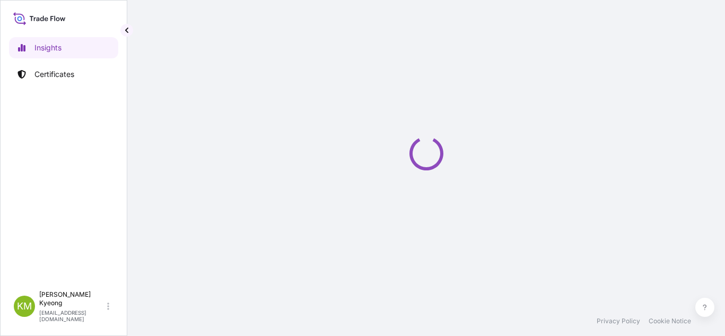
select select "2025"
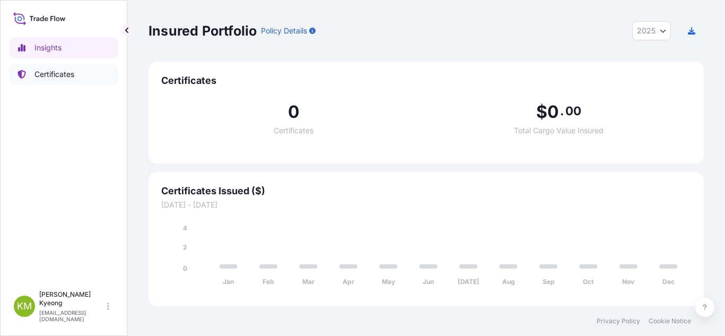
click at [76, 75] on link "Certificates" at bounding box center [63, 74] width 109 height 21
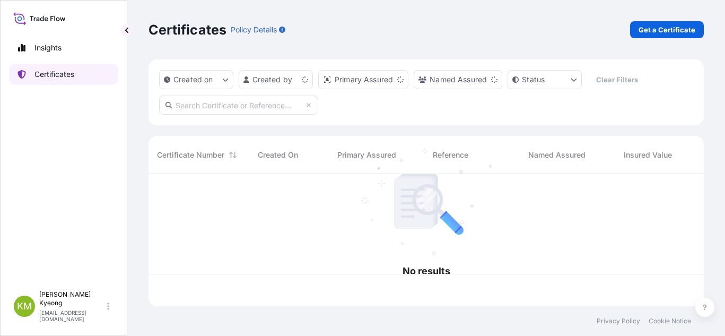
scroll to position [130, 548]
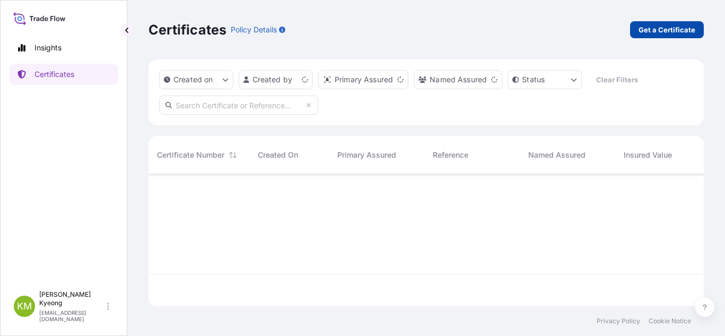
click at [653, 28] on p "Get a Certificate" at bounding box center [667, 29] width 57 height 11
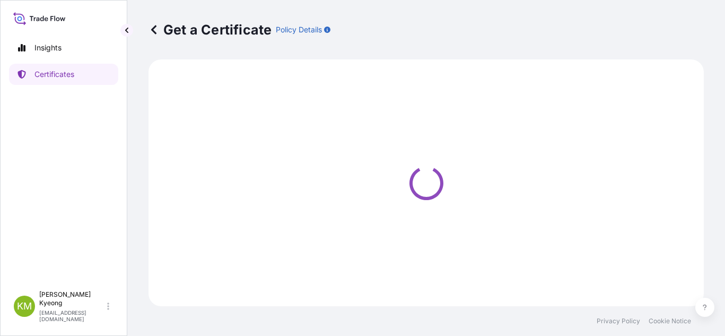
select select "Sea"
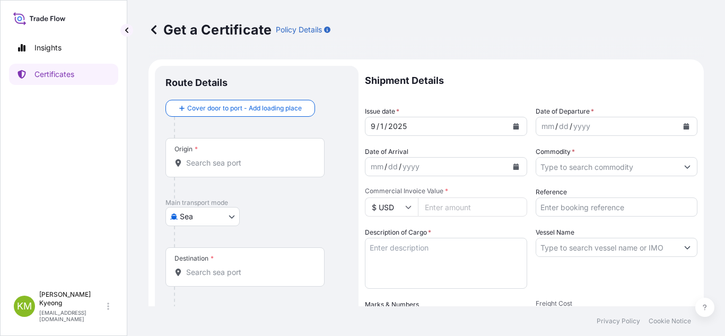
click at [482, 84] on p "Shipment Details" at bounding box center [531, 81] width 333 height 30
click at [230, 161] on input "Origin *" at bounding box center [248, 163] width 125 height 11
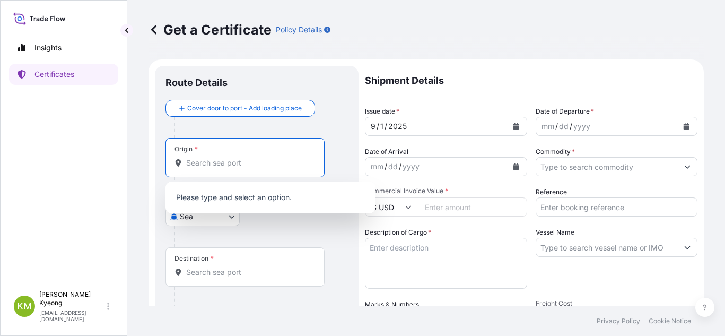
type input "r"
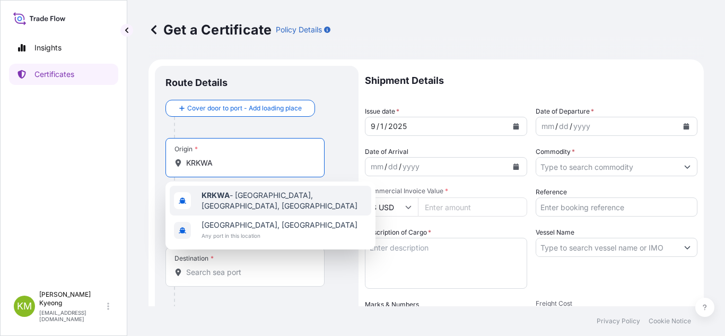
click at [224, 194] on b "KRKWA" at bounding box center [216, 194] width 28 height 9
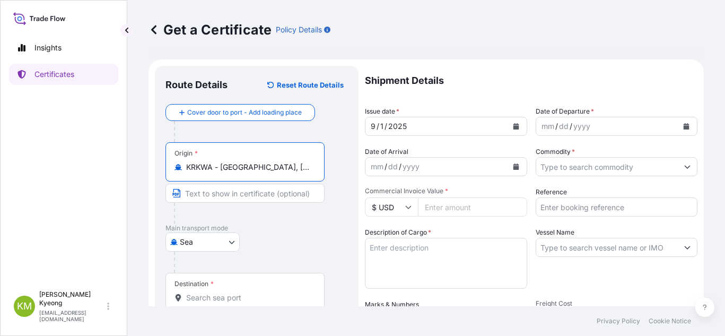
type input "KRKWA - [GEOGRAPHIC_DATA], [GEOGRAPHIC_DATA], [GEOGRAPHIC_DATA]"
click at [233, 284] on div "Destination *" at bounding box center [245, 292] width 159 height 39
click at [233, 292] on input "Destination *" at bounding box center [248, 297] width 125 height 11
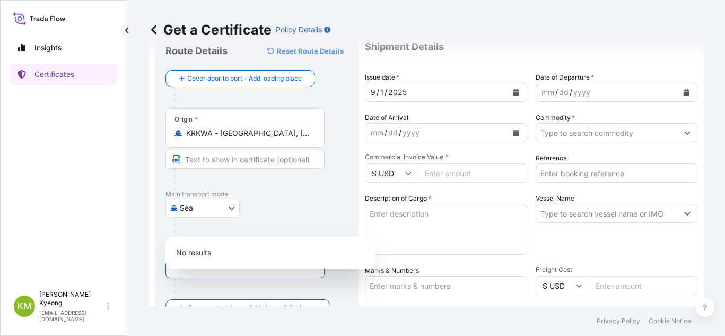
scroll to position [53, 0]
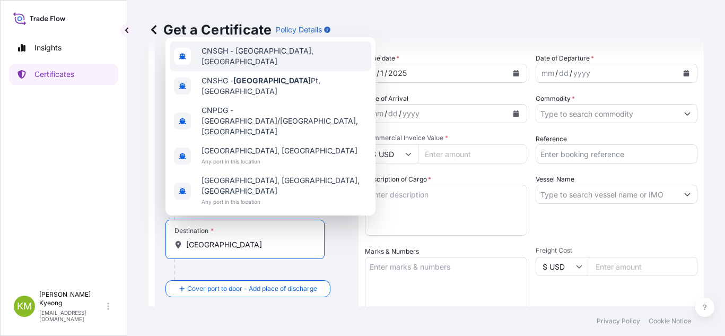
click at [242, 67] on span "CNSGH - [GEOGRAPHIC_DATA], [GEOGRAPHIC_DATA]" at bounding box center [285, 56] width 166 height 21
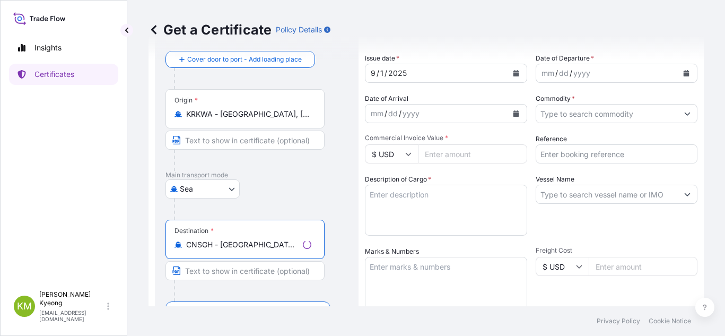
type input "CNSGH - [GEOGRAPHIC_DATA], [GEOGRAPHIC_DATA]"
click at [682, 75] on button "Calendar" at bounding box center [686, 73] width 17 height 17
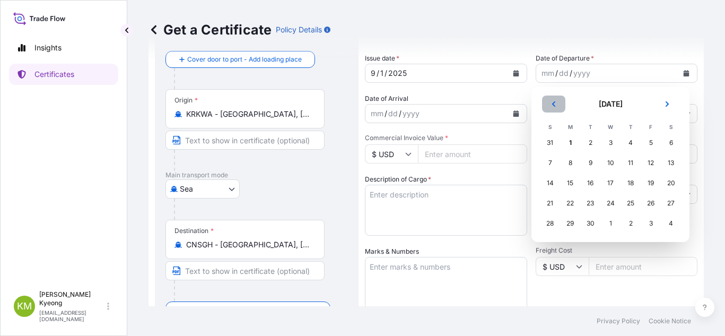
click at [553, 106] on icon "Previous" at bounding box center [554, 104] width 6 height 6
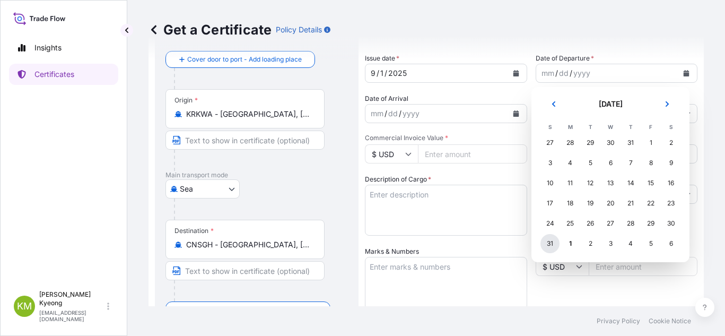
click at [549, 245] on div "31" at bounding box center [550, 243] width 19 height 19
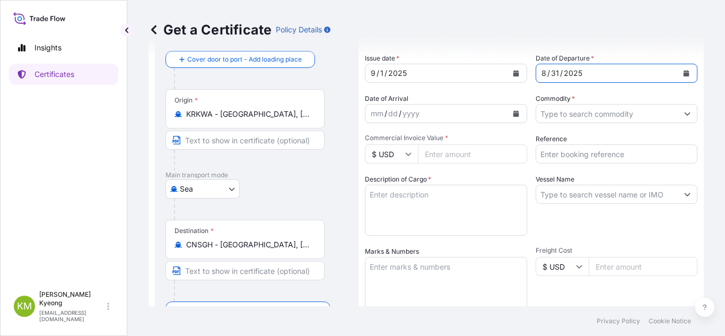
click at [574, 113] on input "Commodity *" at bounding box center [607, 113] width 142 height 19
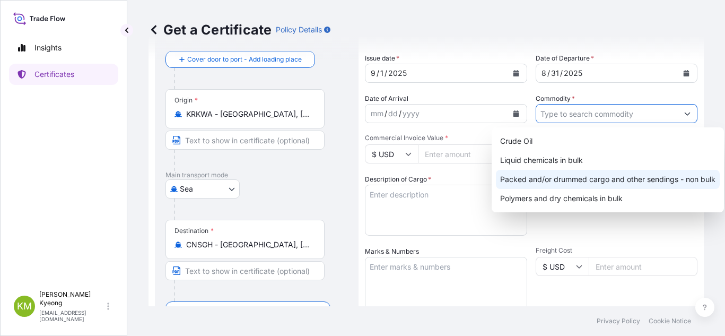
click at [586, 178] on div "Packed and/or drummed cargo and other sendings - non bulk" at bounding box center [608, 179] width 224 height 19
type input "Packed and/or drummed cargo and other sendings - non bulk"
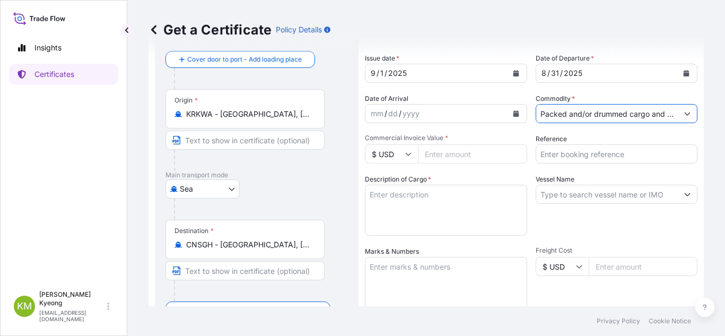
click at [552, 160] on input "Reference" at bounding box center [617, 153] width 162 height 19
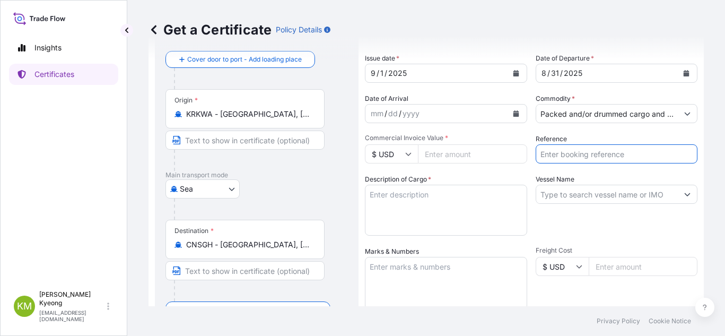
paste input "2331000"
type input "2331000"
click at [442, 157] on input "Commercial Invoice Value *" at bounding box center [472, 153] width 109 height 19
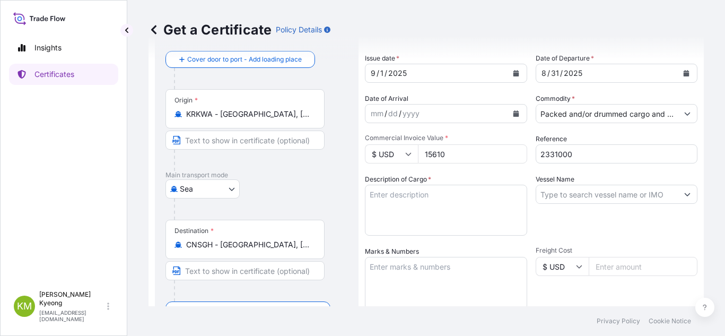
type input "15610"
click at [577, 198] on input "Vessel Name" at bounding box center [607, 194] width 142 height 19
paste input "SHANGHAI VOYAGER 2508S"
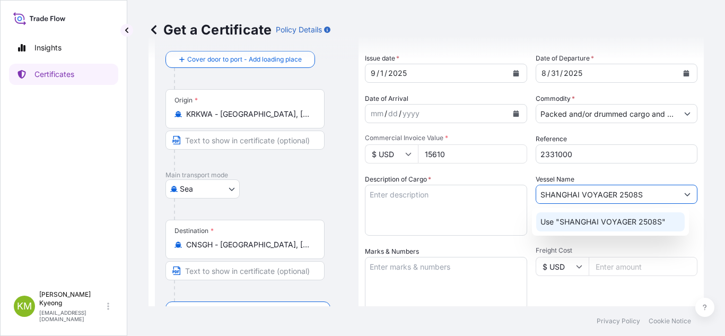
click at [578, 228] on div "Use "SHANGHAI VOYAGER 2508S"" at bounding box center [610, 221] width 149 height 19
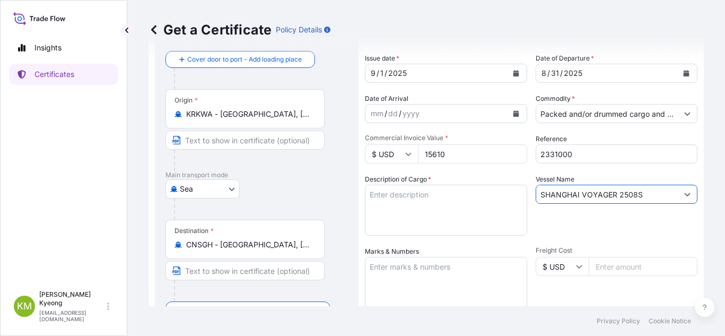
type input "SHANGHAI VOYAGER 2508S"
click at [387, 205] on textarea "Description of Cargo *" at bounding box center [446, 210] width 162 height 51
click at [411, 209] on textarea "Description of Cargo *" at bounding box center [446, 210] width 162 height 51
paste textarea "POLYPROPYLENE HP552R QTY: 14MT"
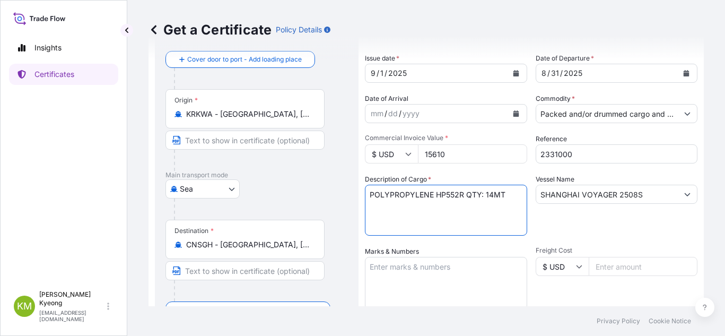
click at [467, 194] on textarea "POLYPROPYLENE HP552R QTY: 14MT" at bounding box center [446, 210] width 162 height 51
type textarea "POLYPROPYLENE HP552R QTY: 14MT"
click at [444, 273] on textarea "Marks & Numbers" at bounding box center [446, 283] width 162 height 53
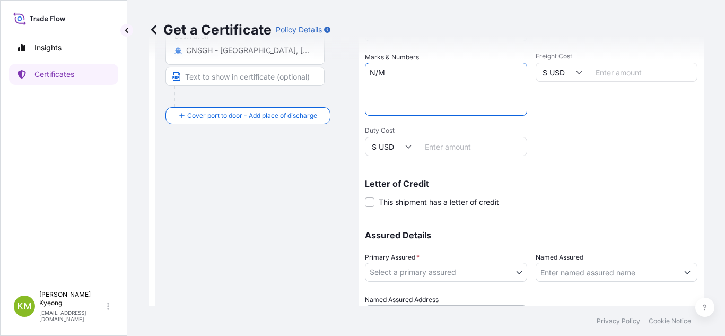
scroll to position [301, 0]
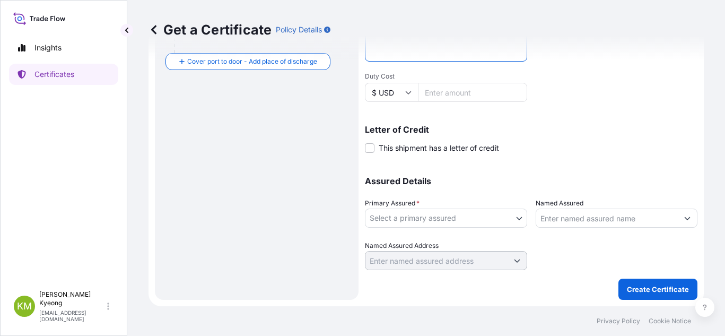
type textarea "N/M"
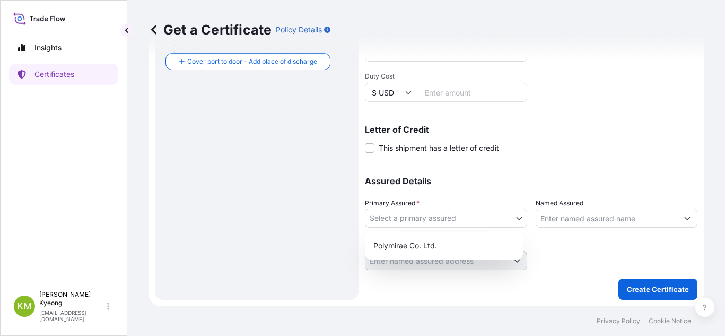
click at [436, 218] on body "Insights Certificates [PERSON_NAME] Min [PERSON_NAME] [EMAIL_ADDRESS][DOMAIN_NA…" at bounding box center [362, 168] width 725 height 336
click at [424, 246] on div "Polymirae Co. Ltd." at bounding box center [444, 245] width 150 height 19
select select "32021"
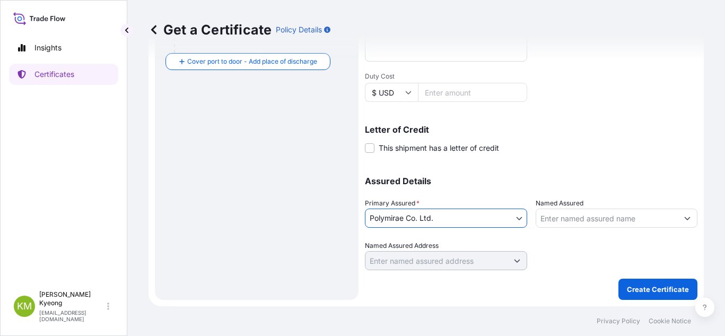
click at [573, 219] on input "Named Assured" at bounding box center [607, 218] width 142 height 19
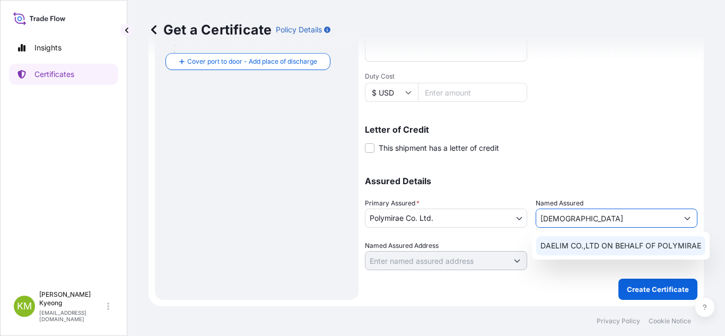
click at [571, 244] on span "DAELIM CO.,LTD ON BEHALF OF POLYMIRAE" at bounding box center [621, 245] width 161 height 11
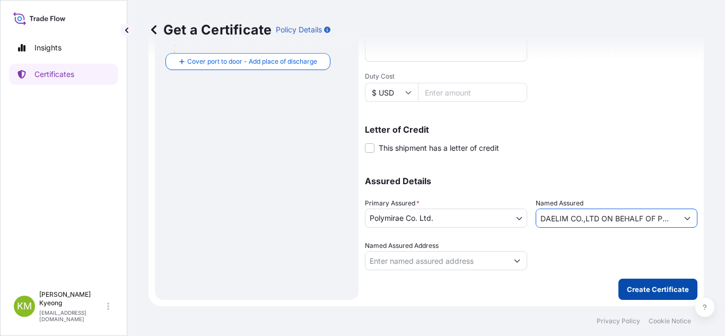
type input "DAELIM CO.,LTD ON BEHALF OF POLYMIRAE"
click at [652, 295] on button "Create Certificate" at bounding box center [658, 289] width 79 height 21
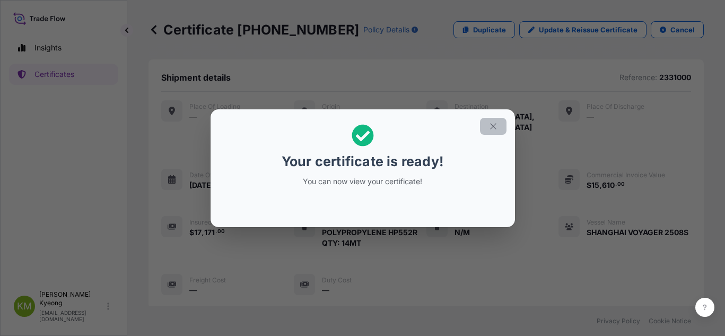
click at [488, 126] on button "button" at bounding box center [493, 126] width 27 height 17
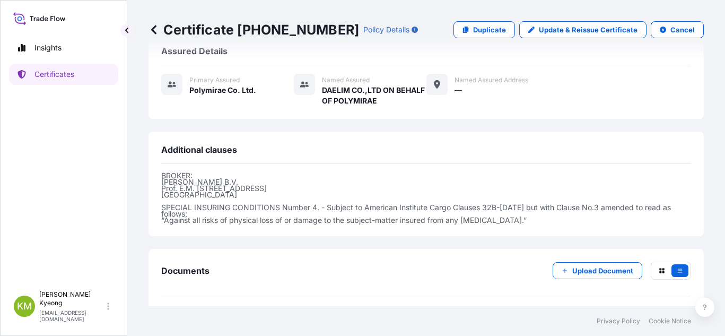
scroll to position [309, 0]
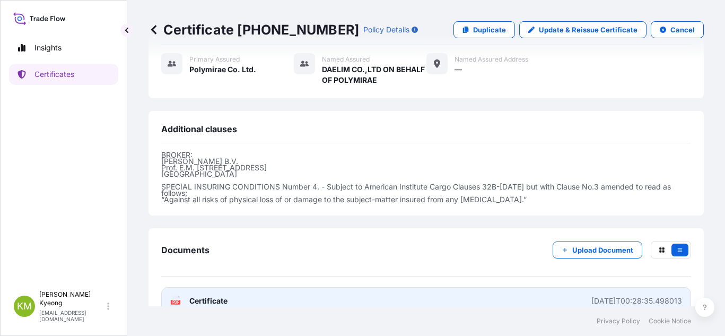
click at [205, 296] on span "Certificate" at bounding box center [208, 301] width 38 height 11
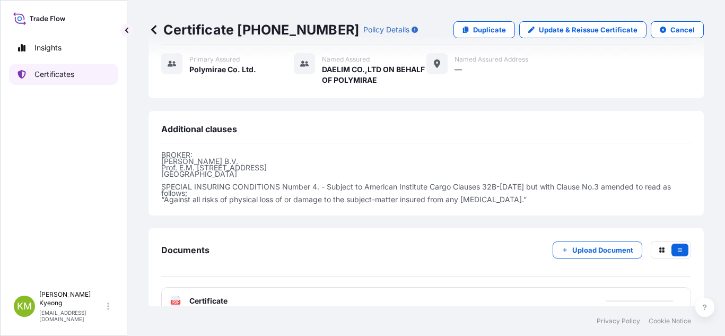
click at [85, 79] on link "Certificates" at bounding box center [63, 74] width 109 height 21
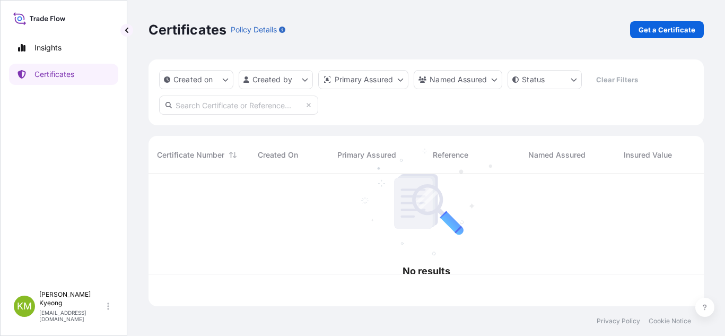
scroll to position [130, 548]
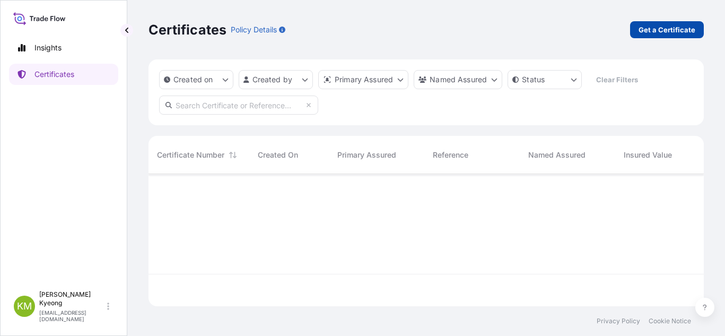
click at [676, 33] on p "Get a Certificate" at bounding box center [667, 29] width 57 height 11
select select "Sea"
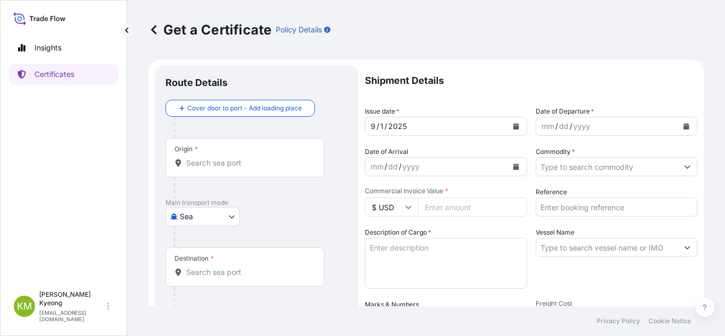
drag, startPoint x: 510, startPoint y: 85, endPoint x: 396, endPoint y: 131, distance: 122.4
click at [510, 85] on p "Shipment Details" at bounding box center [531, 81] width 333 height 30
click at [229, 164] on input "Origin *" at bounding box center [248, 163] width 125 height 11
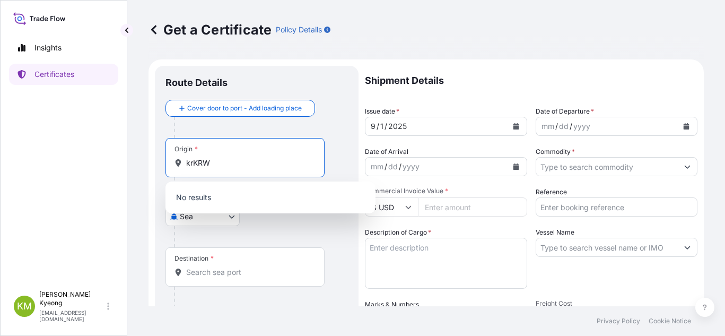
click at [202, 164] on input "krKRW" at bounding box center [248, 163] width 125 height 11
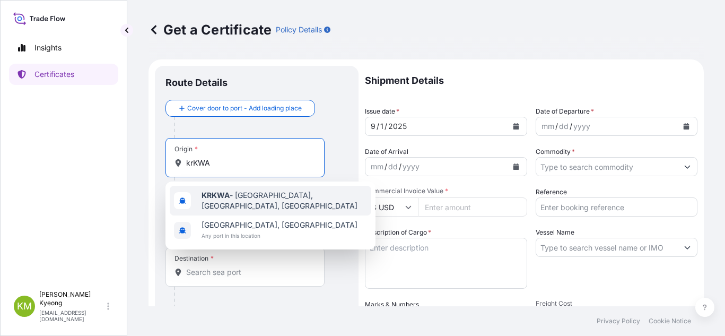
click at [203, 199] on b "KRKWA" at bounding box center [216, 194] width 28 height 9
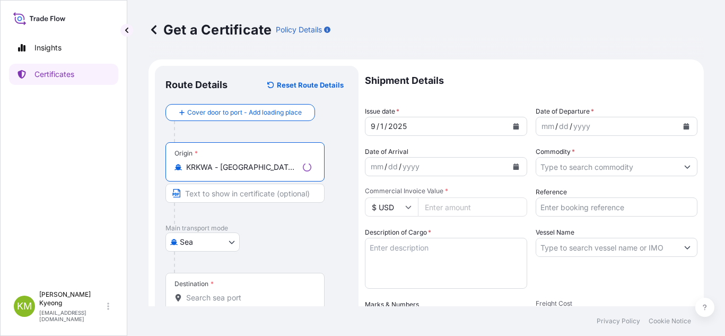
type input "KRKWA - [GEOGRAPHIC_DATA], [GEOGRAPHIC_DATA], [GEOGRAPHIC_DATA]"
click at [220, 305] on div "Destination *" at bounding box center [245, 292] width 159 height 39
click at [220, 303] on input "Destination *" at bounding box center [248, 297] width 125 height 11
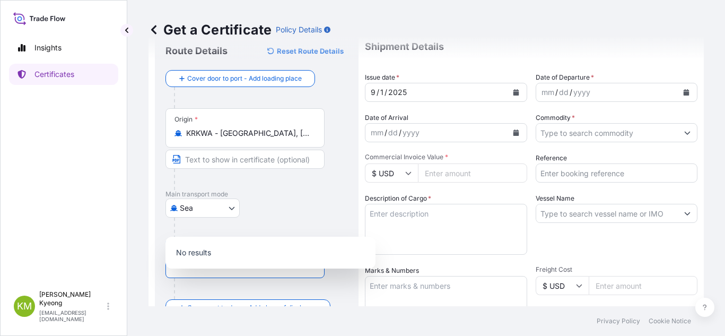
scroll to position [53, 0]
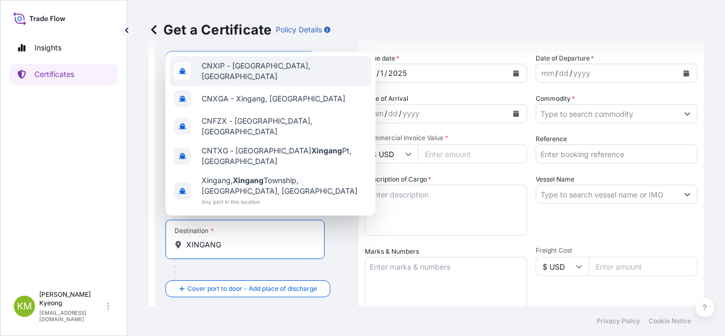
click at [247, 82] on span "CNXIP - [GEOGRAPHIC_DATA], [GEOGRAPHIC_DATA]" at bounding box center [285, 70] width 166 height 21
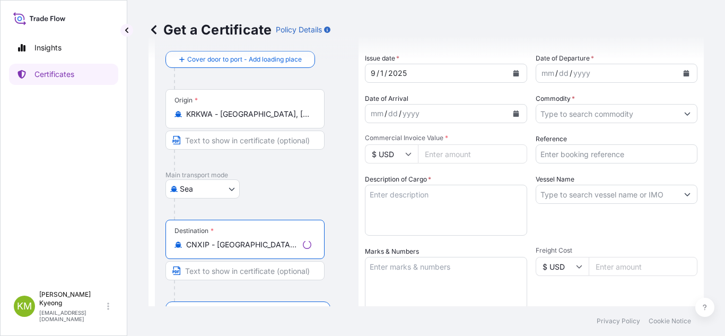
type input "CNXIP - [GEOGRAPHIC_DATA], [GEOGRAPHIC_DATA]"
click at [683, 71] on icon "Calendar" at bounding box center [686, 73] width 6 height 6
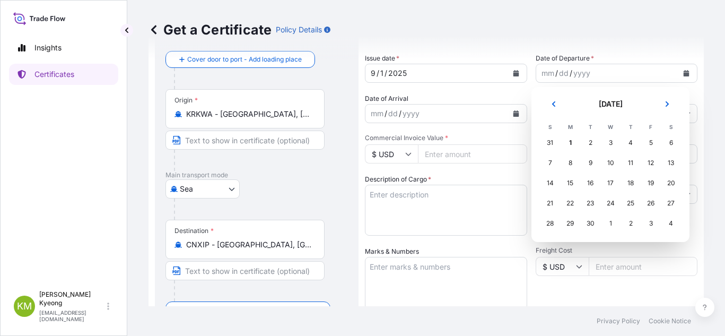
click at [552, 108] on button "Previous" at bounding box center [553, 103] width 23 height 17
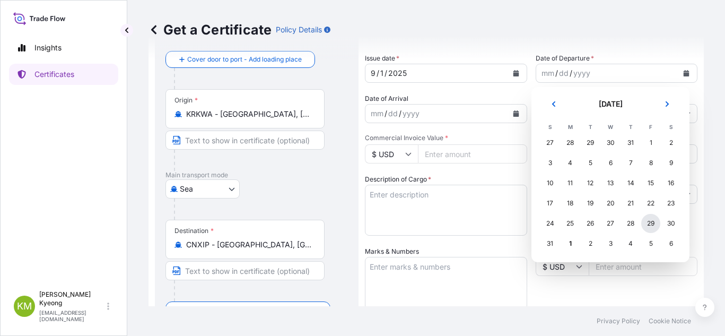
click at [645, 223] on div "29" at bounding box center [650, 223] width 19 height 19
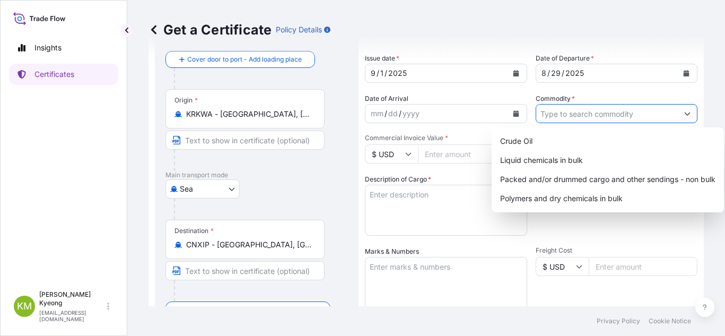
click at [611, 118] on input "Commodity *" at bounding box center [607, 113] width 142 height 19
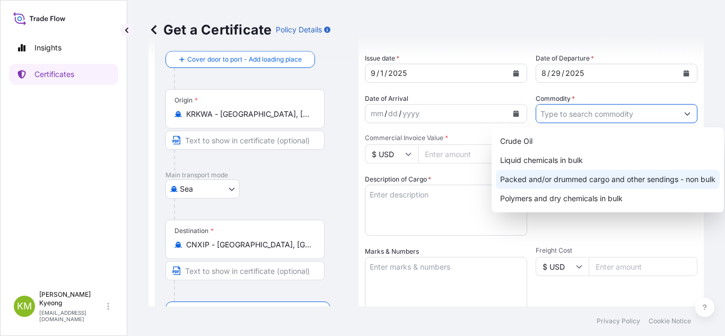
click at [596, 184] on div "Packed and/or drummed cargo and other sendings - non bulk" at bounding box center [608, 179] width 224 height 19
type input "Packed and/or drummed cargo and other sendings - non bulk"
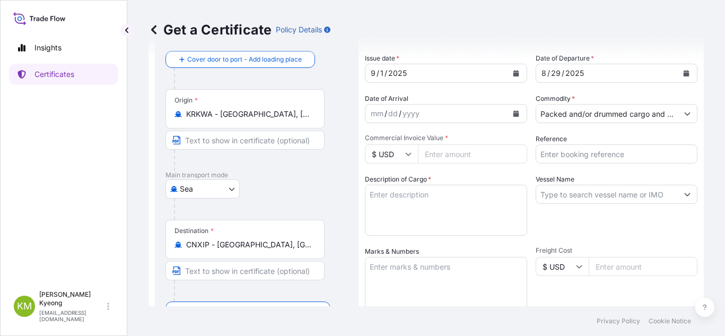
click at [474, 158] on input "Commercial Invoice Value *" at bounding box center [472, 153] width 109 height 19
type input "90000"
click at [542, 154] on input "Reference" at bounding box center [617, 153] width 162 height 19
paste input "2331222-1"
type input "2331222-1"
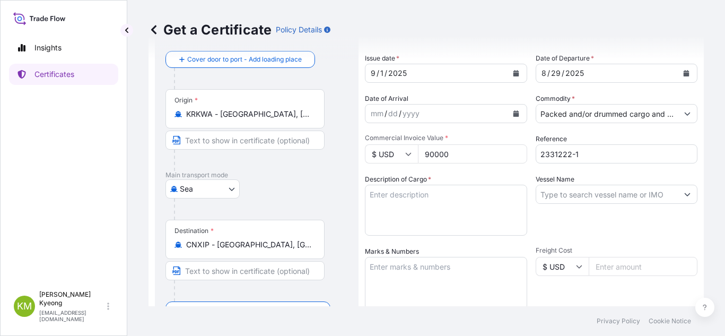
click at [596, 193] on input "Vessel Name" at bounding box center [607, 194] width 142 height 19
paste input "PACIFIC BEIJING 2517W"
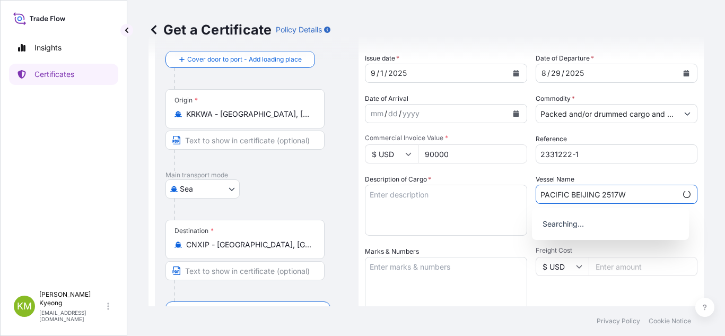
type input "PACIFIC BEIJING 2517W"
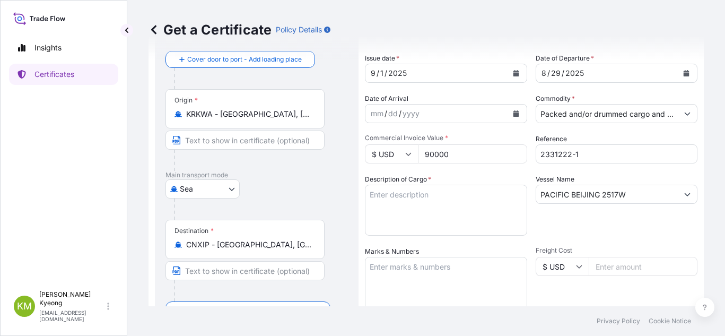
click at [499, 198] on textarea "Description of Cargo *" at bounding box center [446, 210] width 162 height 51
paste textarea "POLYPROPYLENE YMF650X QTY:60MT"
click at [472, 195] on textarea "POLYPROPYLENE YMF650X QTY:60MT" at bounding box center [446, 210] width 162 height 51
type textarea "POLYPROPYLENE YMF650X QTY:60MT"
click at [400, 275] on textarea "Marks & Numbers" at bounding box center [446, 283] width 162 height 53
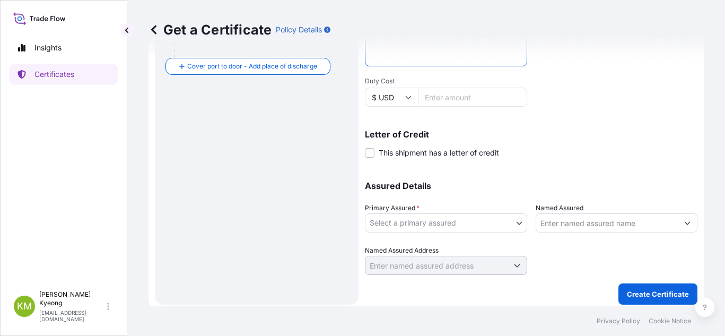
scroll to position [301, 0]
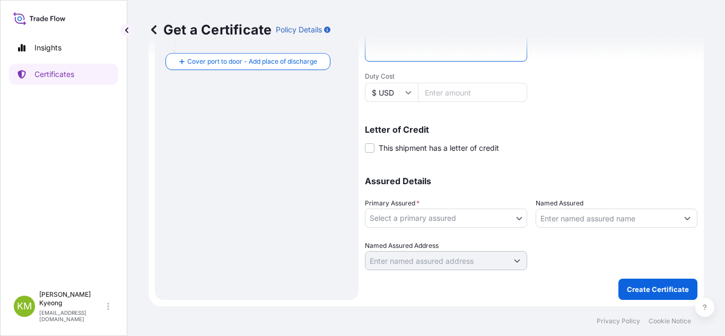
type textarea "N/M"
click at [430, 224] on body "Insights Certificates [PERSON_NAME] Min [PERSON_NAME] [EMAIL_ADDRESS][DOMAIN_NA…" at bounding box center [362, 168] width 725 height 336
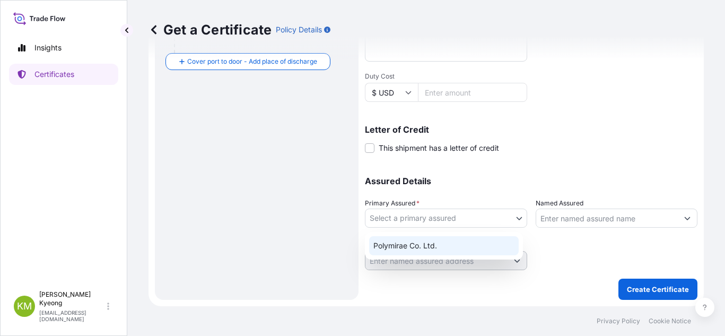
click at [417, 254] on div "Polymirae Co. Ltd." at bounding box center [444, 245] width 150 height 19
select select "32021"
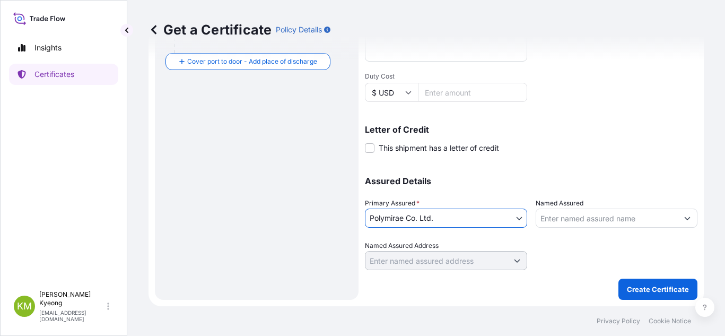
click at [589, 218] on input "Named Assured" at bounding box center [607, 218] width 142 height 19
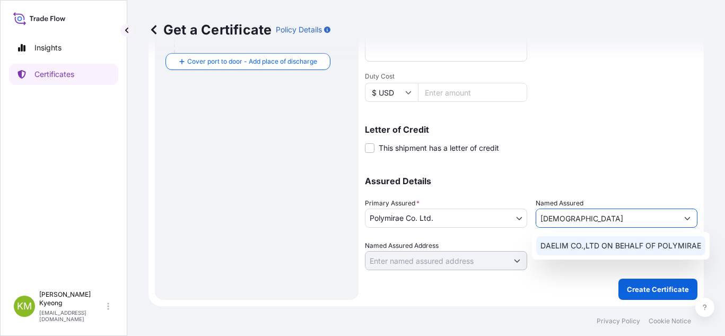
click at [570, 241] on span "DAELIM CO.,LTD ON BEHALF OF POLYMIRAE" at bounding box center [621, 245] width 161 height 11
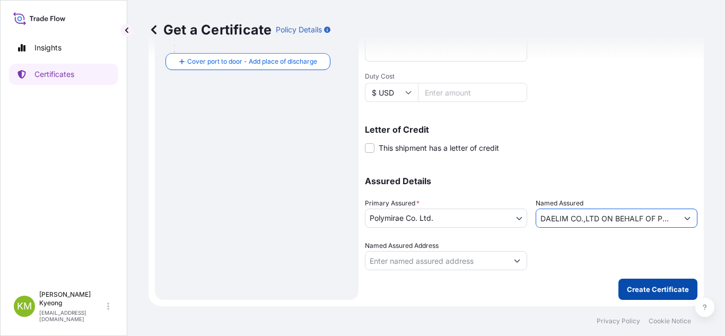
type input "DAELIM CO.,LTD ON BEHALF OF POLYMIRAE"
click at [639, 293] on p "Create Certificate" at bounding box center [658, 289] width 62 height 11
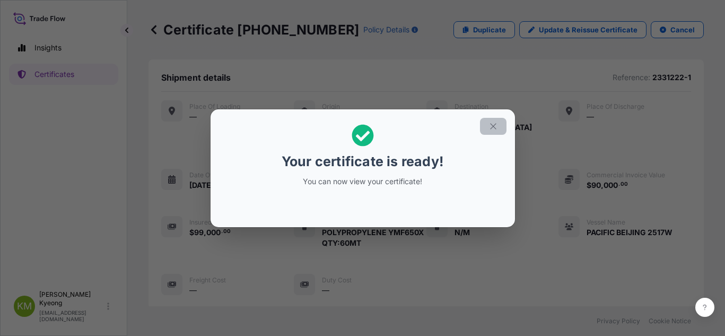
click at [492, 128] on icon "button" at bounding box center [494, 126] width 10 height 10
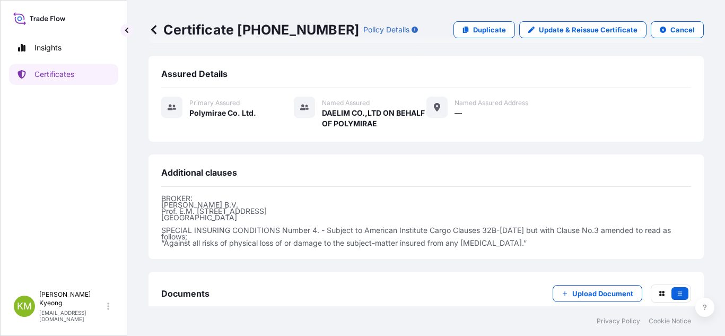
scroll to position [309, 0]
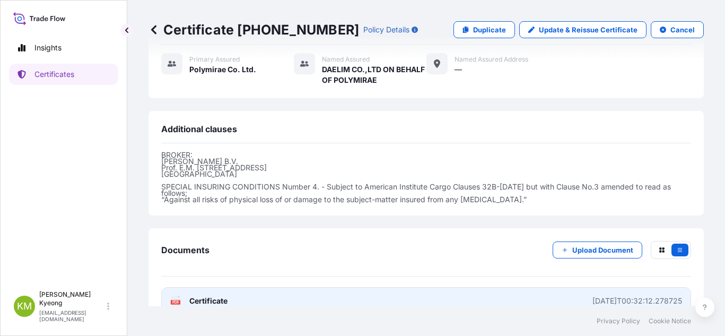
click at [245, 287] on link "PDF Certificate [DATE]T00:32:12.278725" at bounding box center [426, 301] width 530 height 28
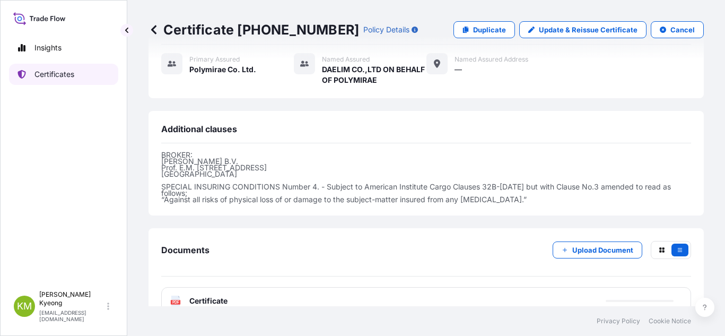
click at [72, 76] on p "Certificates" at bounding box center [54, 74] width 40 height 11
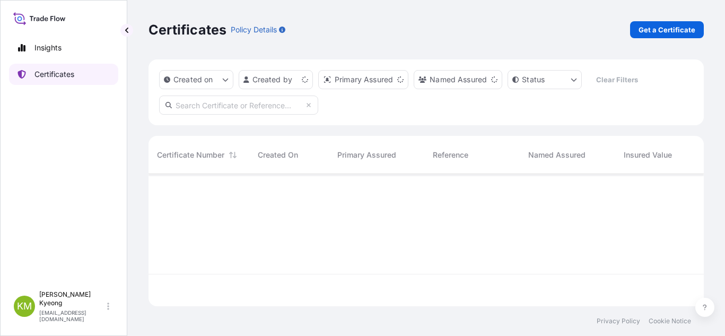
scroll to position [130, 548]
click at [662, 30] on p "Get a Certificate" at bounding box center [667, 29] width 57 height 11
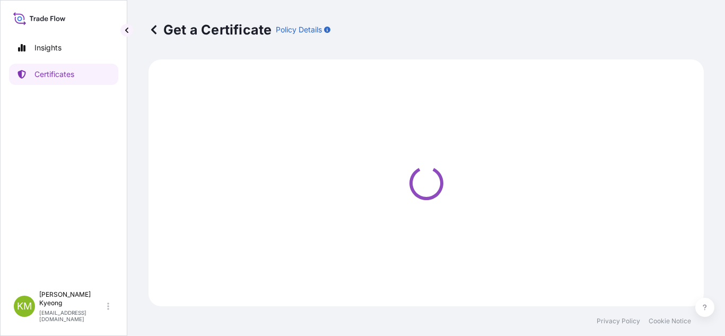
select select "Sea"
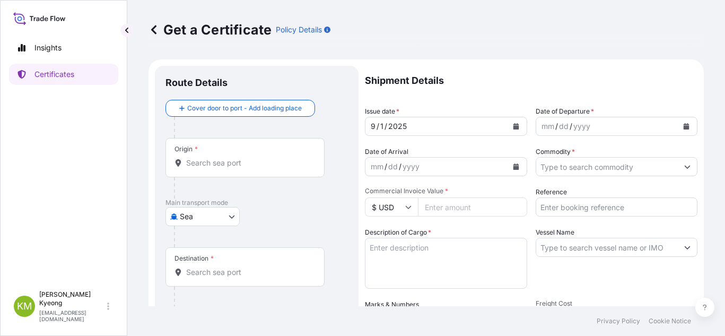
drag, startPoint x: 422, startPoint y: 23, endPoint x: 289, endPoint y: 70, distance: 141.4
click at [422, 23] on div "Get a Certificate Policy Details" at bounding box center [426, 29] width 555 height 17
click at [204, 150] on div "Origin *" at bounding box center [245, 157] width 159 height 39
click at [204, 158] on input "Origin *" at bounding box center [248, 163] width 125 height 11
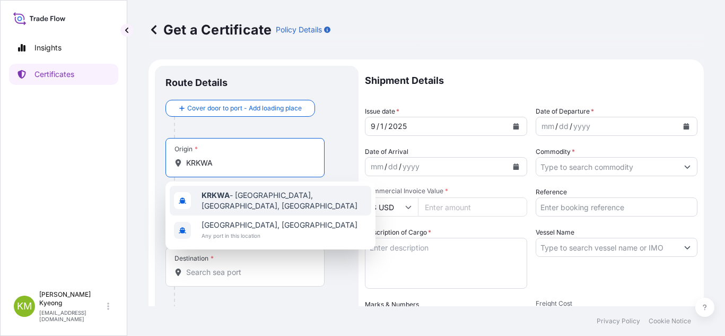
click at [222, 189] on div "KRKWA - [GEOGRAPHIC_DATA], [GEOGRAPHIC_DATA], [GEOGRAPHIC_DATA]" at bounding box center [271, 201] width 202 height 30
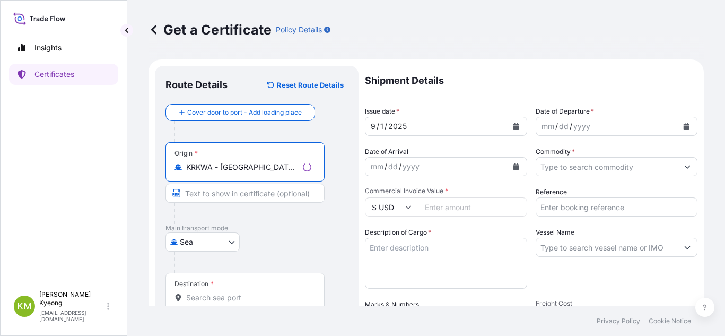
type input "KRKWA - [GEOGRAPHIC_DATA], [GEOGRAPHIC_DATA], [GEOGRAPHIC_DATA]"
click at [211, 297] on input "Destination *" at bounding box center [248, 297] width 125 height 11
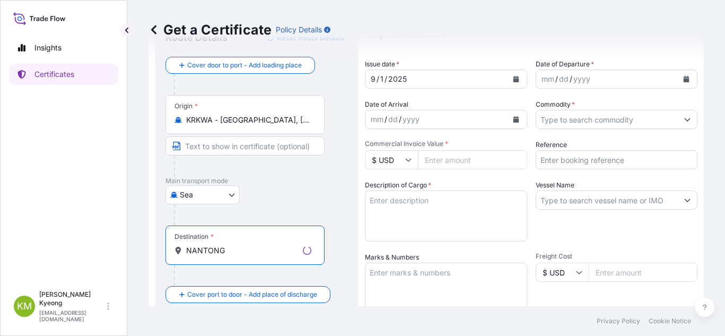
scroll to position [106, 0]
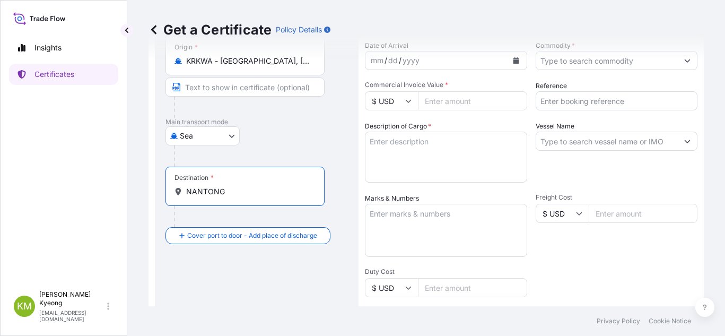
click at [236, 191] on input "NANTONG" at bounding box center [248, 191] width 125 height 11
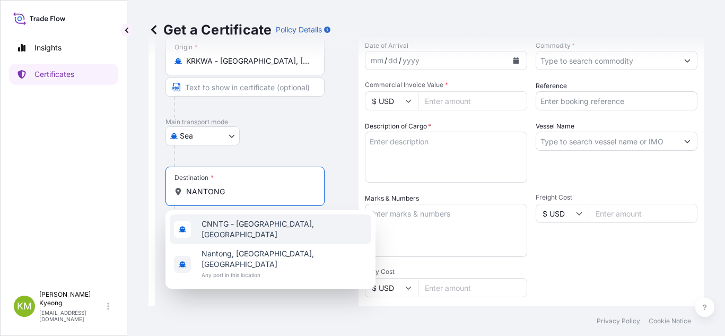
click at [247, 227] on span "CNNTG - [GEOGRAPHIC_DATA], [GEOGRAPHIC_DATA]" at bounding box center [285, 229] width 166 height 21
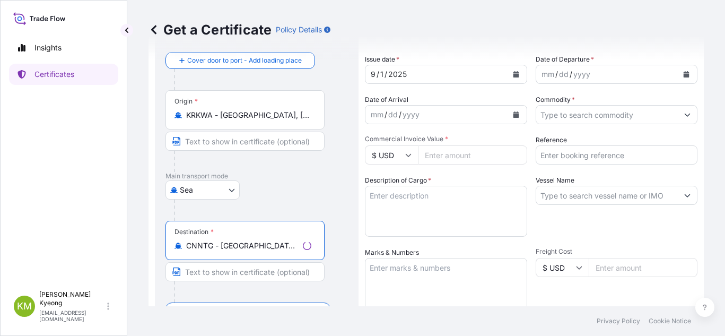
scroll to position [0, 0]
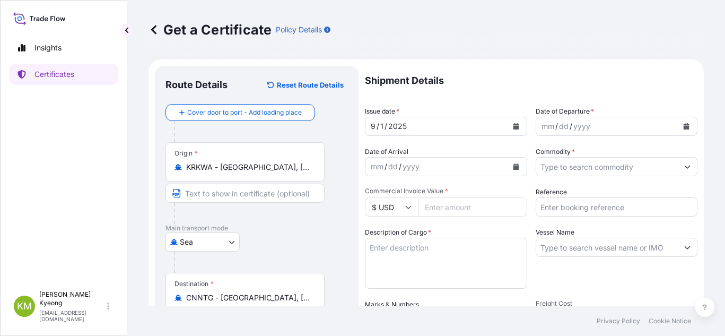
click at [473, 29] on div "Get a Certificate Policy Details" at bounding box center [426, 29] width 555 height 17
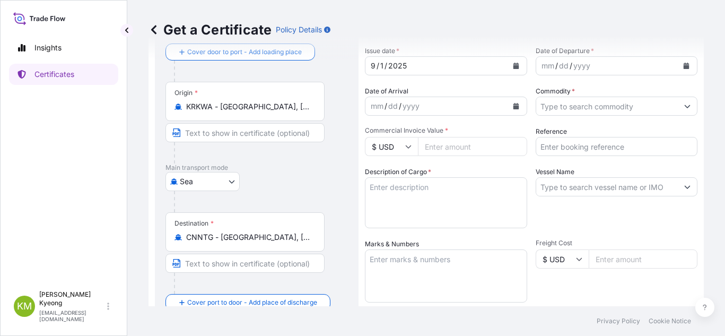
scroll to position [106, 0]
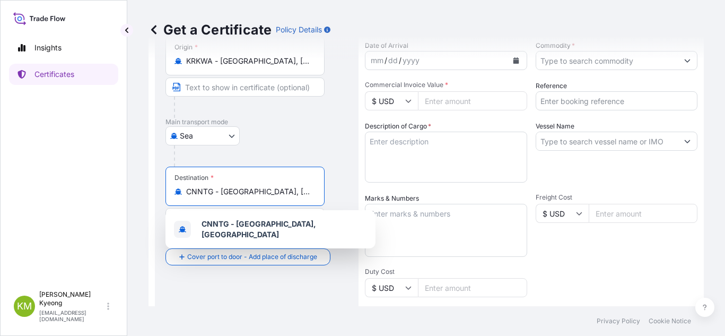
drag, startPoint x: 281, startPoint y: 194, endPoint x: 109, endPoint y: 170, distance: 174.1
click at [151, 179] on form "Route Details Reset Route Details Cover door to port - Add loading place Place …" at bounding box center [426, 227] width 555 height 548
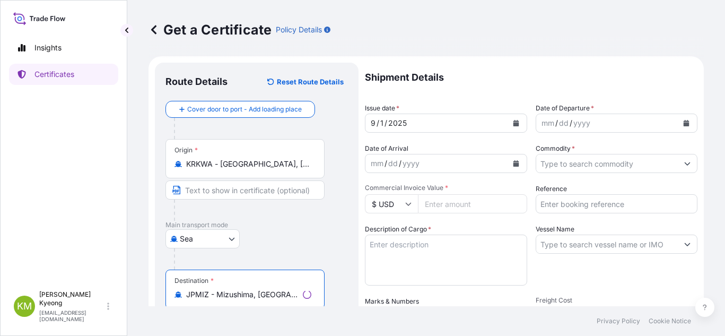
scroll to position [0, 0]
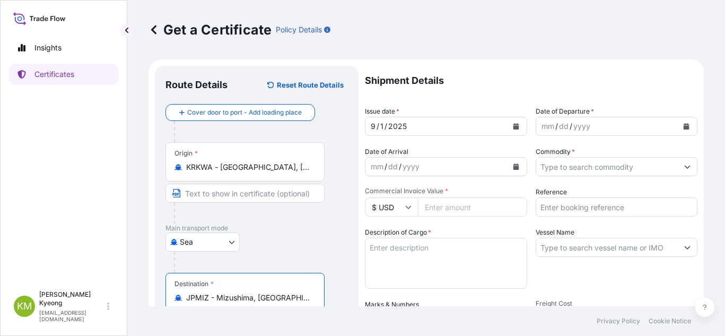
type input "JPMIZ - Mizushima, [GEOGRAPHIC_DATA]"
click at [684, 128] on icon "Calendar" at bounding box center [687, 126] width 6 height 6
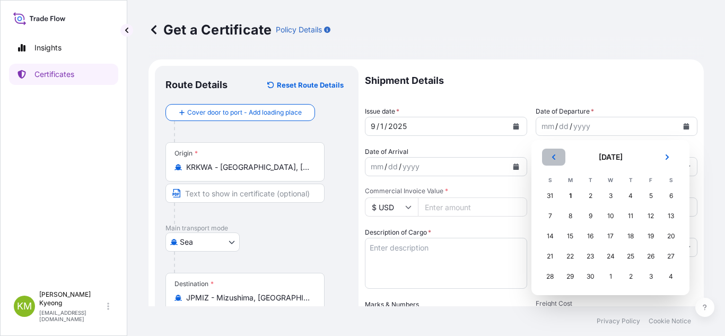
click at [549, 157] on button "Previous" at bounding box center [553, 157] width 23 height 17
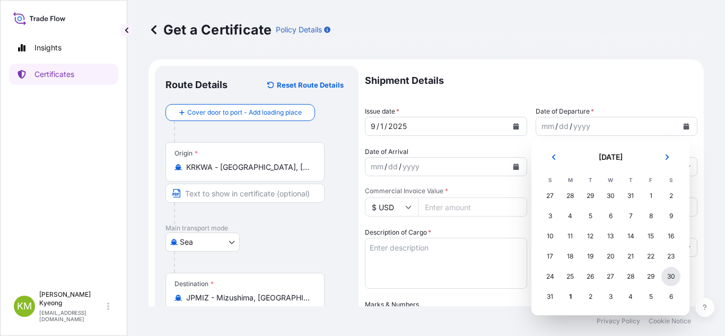
click at [667, 277] on div "30" at bounding box center [671, 276] width 19 height 19
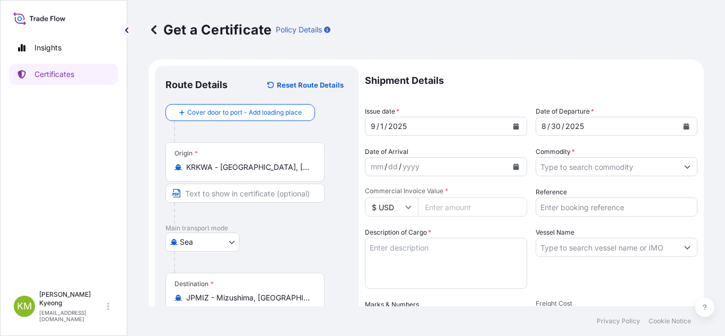
click at [572, 172] on input "Commodity *" at bounding box center [607, 166] width 142 height 19
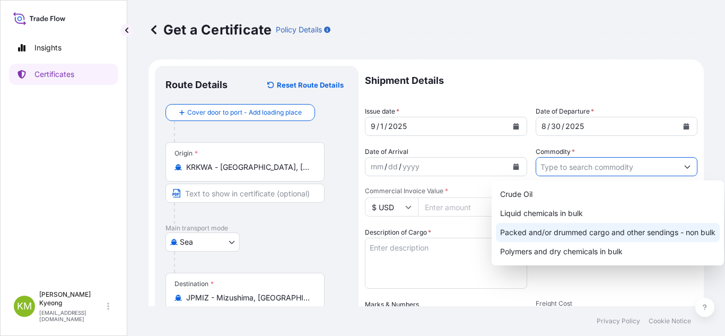
click at [606, 224] on div "Packed and/or drummed cargo and other sendings - non bulk" at bounding box center [608, 232] width 224 height 19
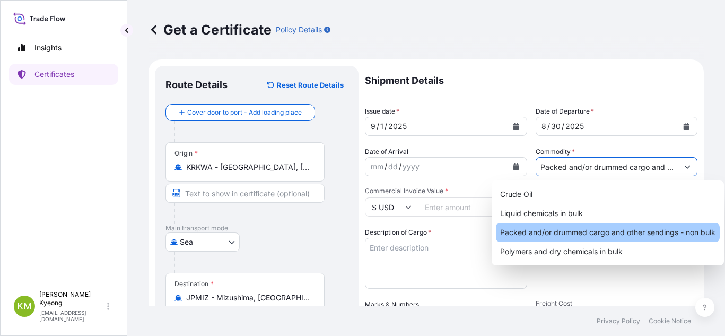
type input "Packed and/or drummed cargo and other sendings - non bulk"
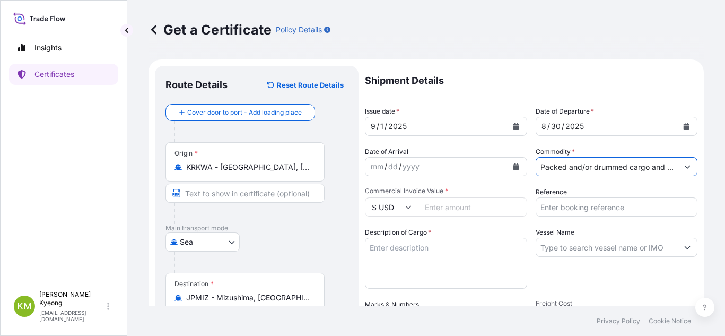
click at [592, 212] on input "Reference" at bounding box center [617, 206] width 162 height 19
paste input "2326762"
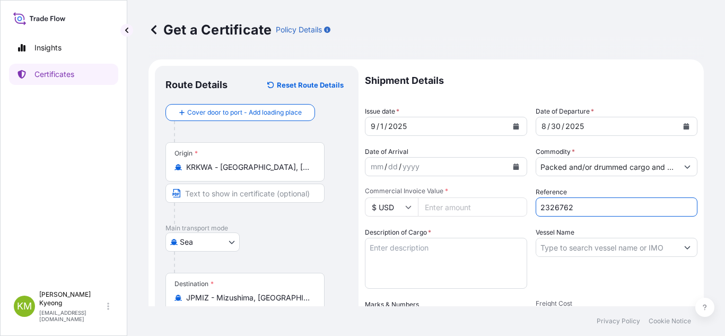
type input "2326762"
click at [457, 209] on input "Commercial Invoice Value *" at bounding box center [472, 206] width 109 height 19
type input "24276"
click at [465, 266] on textarea "Description of Cargo *" at bounding box center [446, 263] width 162 height 51
click at [578, 248] on input "Vessel Name" at bounding box center [607, 247] width 142 height 19
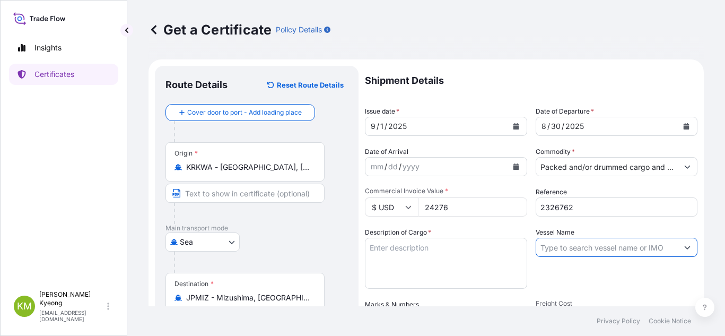
paste input "TOYAMA TRADER 2531E"
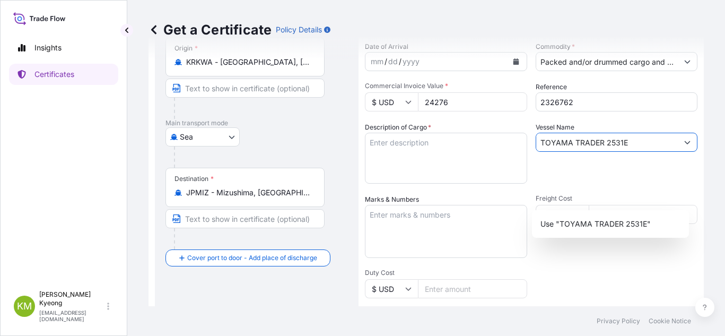
scroll to position [106, 0]
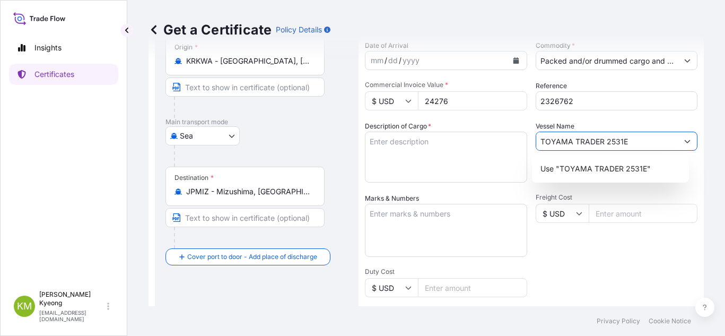
type input "TOYAMA TRADER 2531E"
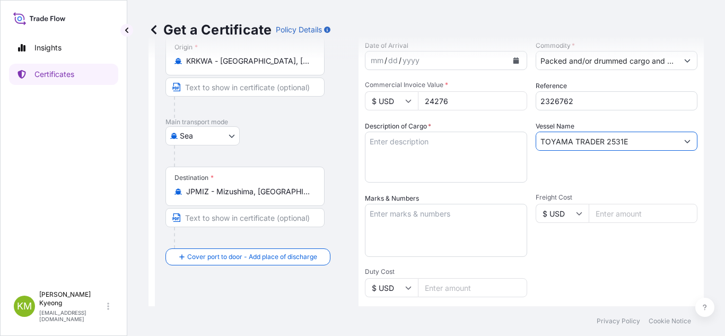
drag, startPoint x: 402, startPoint y: 142, endPoint x: 384, endPoint y: 142, distance: 17.5
click at [400, 143] on textarea "Description of Cargo *" at bounding box center [446, 157] width 162 height 51
paste textarea "'POLYPROPYLENE YH647D QTY: 23.8MT"
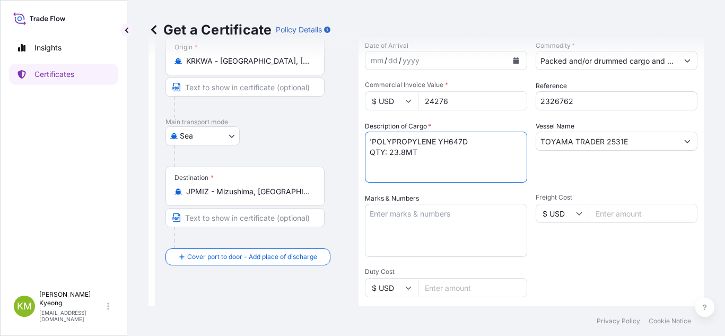
click at [376, 146] on textarea "'POLYPROPYLENE YH647D QTY: 23.8MT" at bounding box center [446, 157] width 162 height 51
type textarea "POLYPROPYLENE YH647D QTY: 23.8MT"
click at [444, 233] on textarea "Marks & Numbers" at bounding box center [446, 230] width 162 height 53
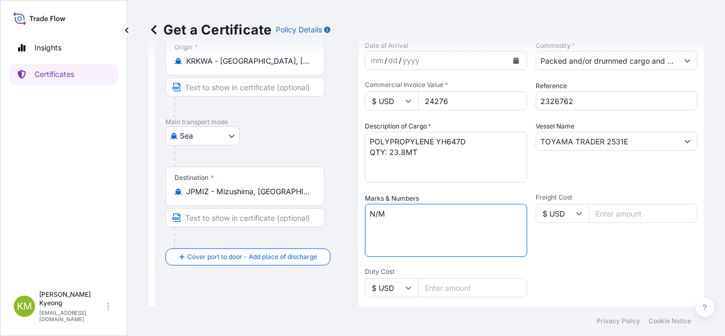
scroll to position [301, 0]
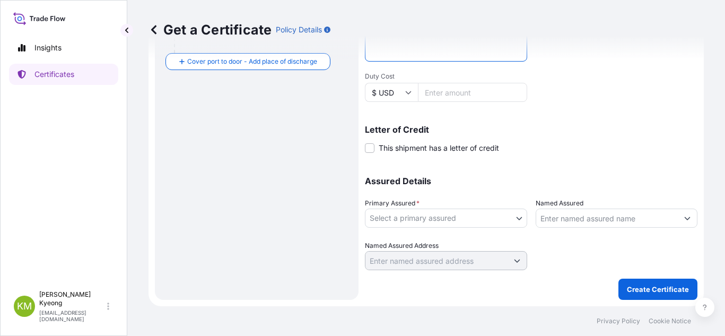
type textarea "N/M"
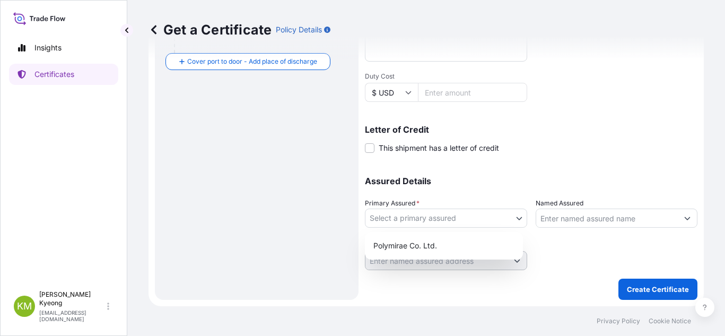
click at [381, 219] on body "Insights Certificates [PERSON_NAME] Min [PERSON_NAME] [EMAIL_ADDRESS][DOMAIN_NA…" at bounding box center [362, 168] width 725 height 336
click at [393, 240] on div "Polymirae Co. Ltd." at bounding box center [444, 245] width 150 height 19
select select "32021"
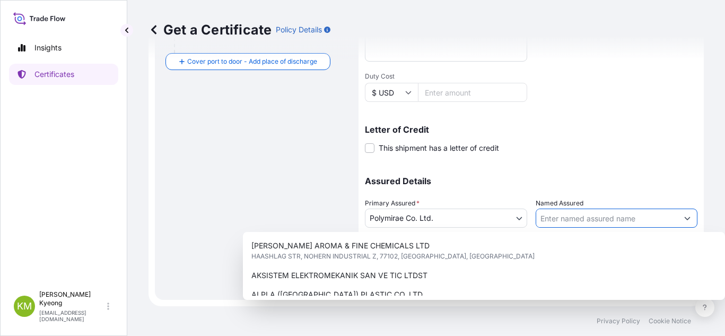
click at [574, 221] on input "Named Assured" at bounding box center [607, 218] width 142 height 19
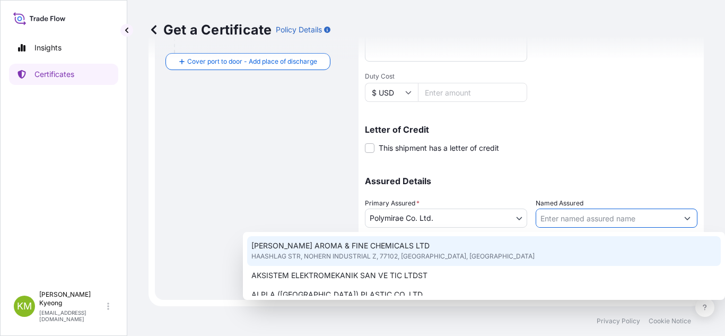
click at [571, 218] on input "Named Assured" at bounding box center [607, 218] width 142 height 19
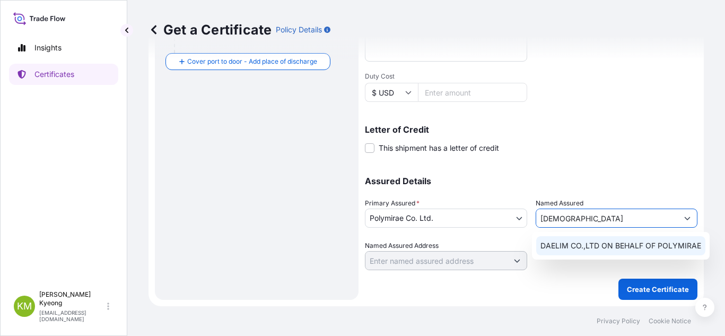
click at [580, 244] on span "DAELIM CO.,LTD ON BEHALF OF POLYMIRAE" at bounding box center [621, 245] width 161 height 11
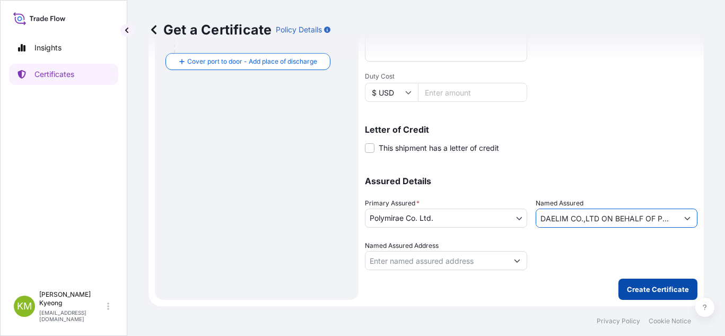
type input "DAELIM CO.,LTD ON BEHALF OF POLYMIRAE"
click at [632, 291] on p "Create Certificate" at bounding box center [658, 289] width 62 height 11
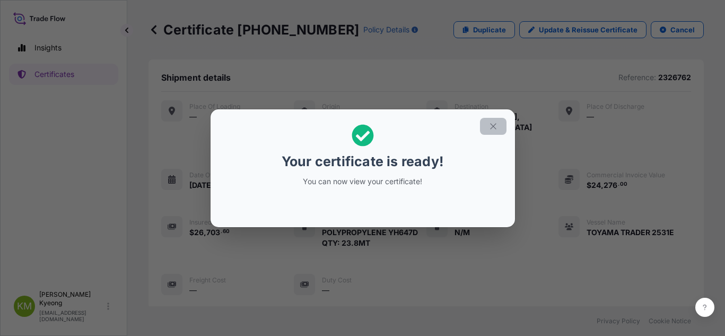
click at [491, 126] on icon "button" at bounding box center [494, 126] width 10 height 10
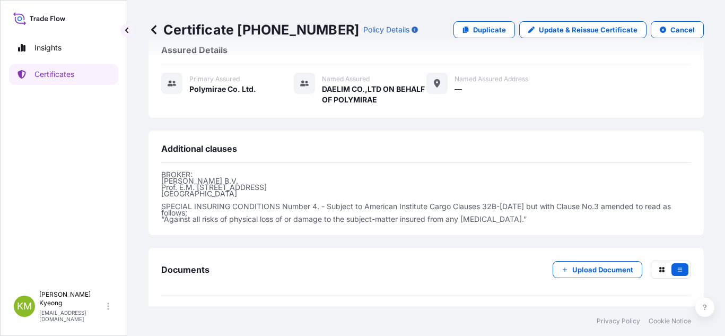
scroll to position [309, 0]
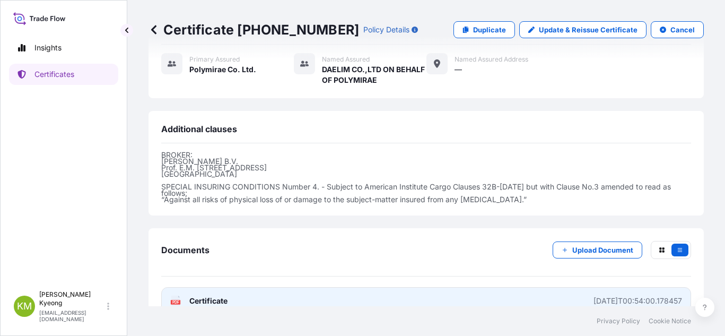
click at [234, 287] on link "PDF Certificate [DATE]T00:54:00.178457" at bounding box center [426, 301] width 530 height 28
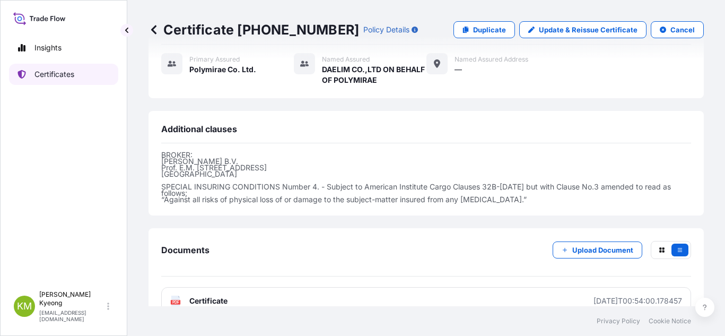
click at [72, 72] on p "Certificates" at bounding box center [54, 74] width 40 height 11
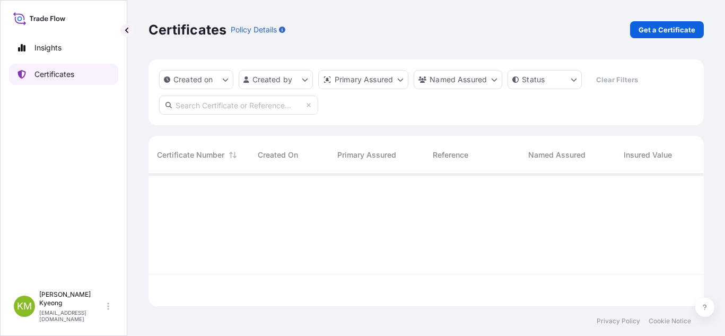
scroll to position [130, 548]
click at [665, 38] on div "Certificates Policy Details Get a Certificate" at bounding box center [426, 29] width 555 height 59
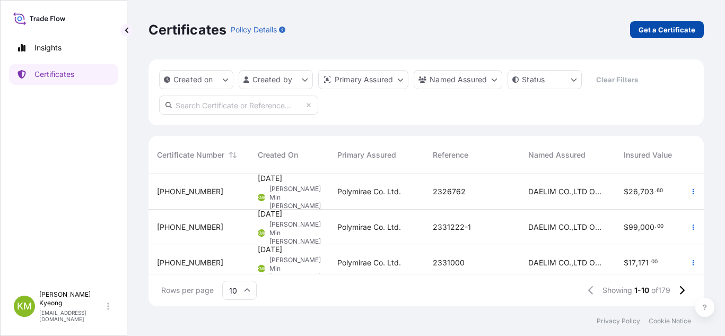
click at [674, 33] on p "Get a Certificate" at bounding box center [667, 29] width 57 height 11
select select "Sea"
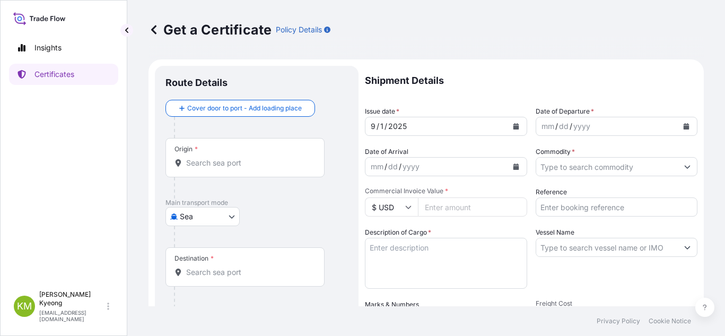
click at [211, 165] on input "Origin *" at bounding box center [248, 163] width 125 height 11
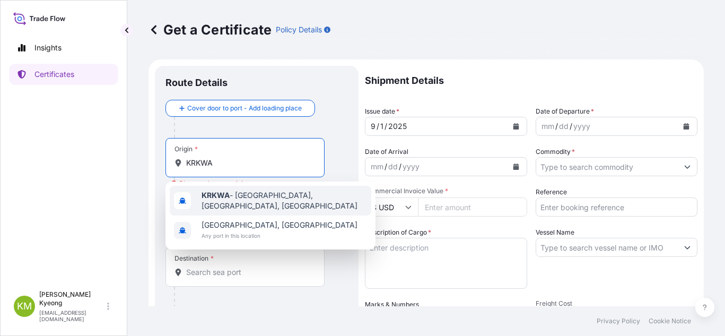
click at [236, 200] on span "KRKWA - [GEOGRAPHIC_DATA], [GEOGRAPHIC_DATA], [GEOGRAPHIC_DATA]" at bounding box center [285, 200] width 166 height 21
type input "KRKWA - [GEOGRAPHIC_DATA], [GEOGRAPHIC_DATA], [GEOGRAPHIC_DATA]"
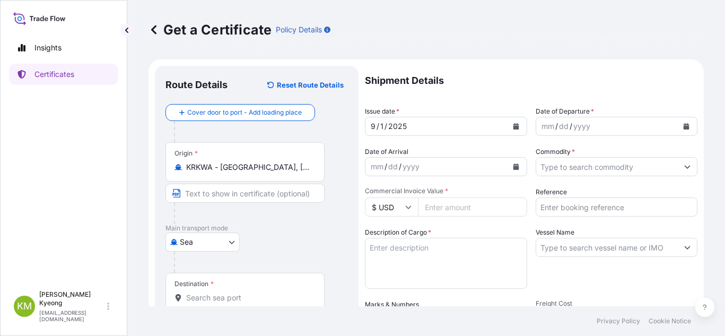
click at [531, 26] on div "Get a Certificate Policy Details" at bounding box center [426, 29] width 555 height 17
click at [249, 299] on input "Destination *" at bounding box center [248, 297] width 125 height 11
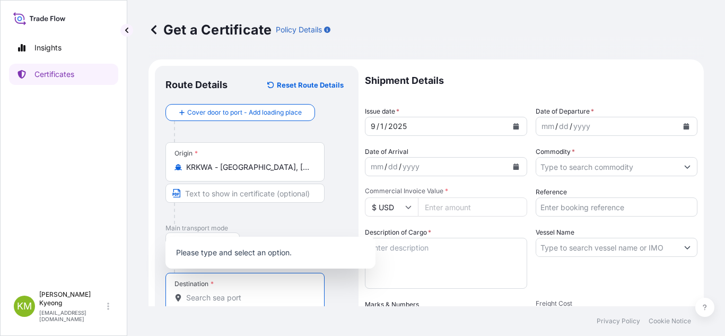
scroll to position [106, 0]
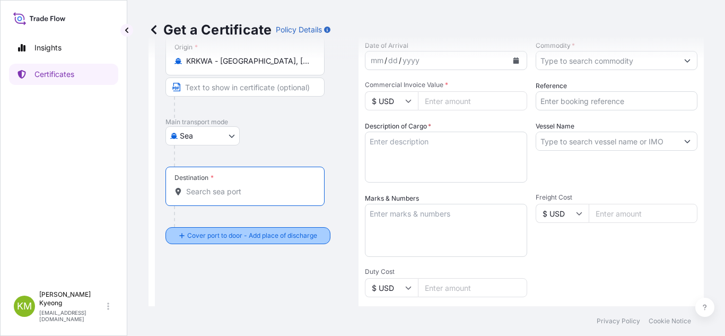
paste input "NANTONG, [GEOGRAPHIC_DATA]"
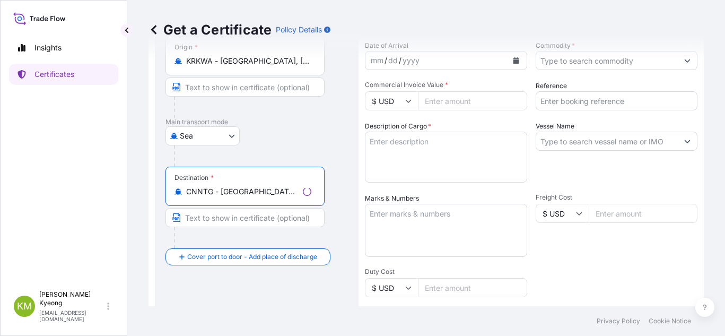
scroll to position [53, 0]
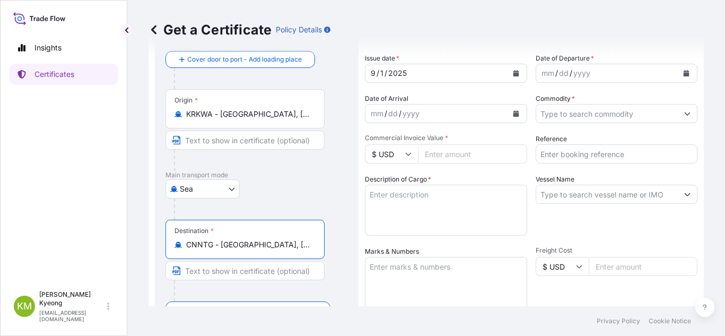
type input "CNNTG - [GEOGRAPHIC_DATA], [GEOGRAPHIC_DATA]"
click at [684, 72] on icon "Calendar" at bounding box center [687, 73] width 6 height 6
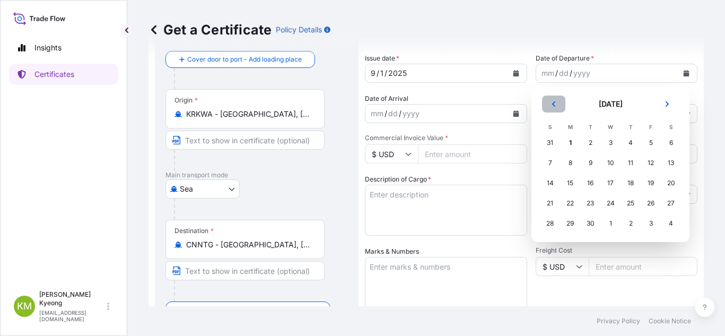
click at [554, 108] on button "Previous" at bounding box center [553, 103] width 23 height 17
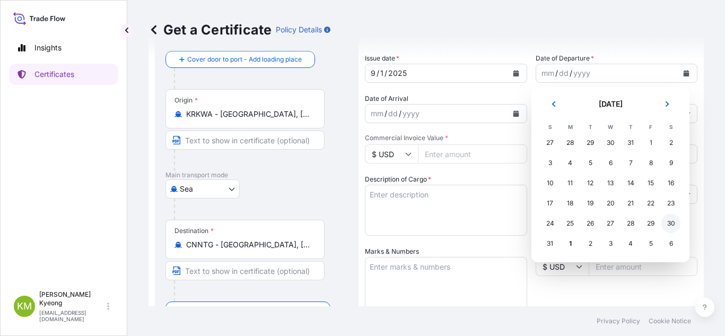
click at [669, 225] on div "30" at bounding box center [671, 223] width 19 height 19
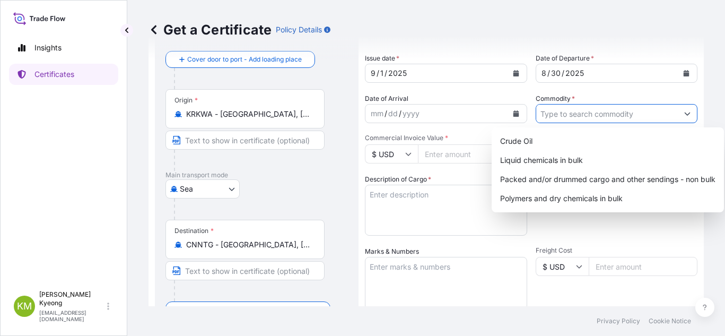
click at [581, 119] on input "Commodity *" at bounding box center [607, 113] width 142 height 19
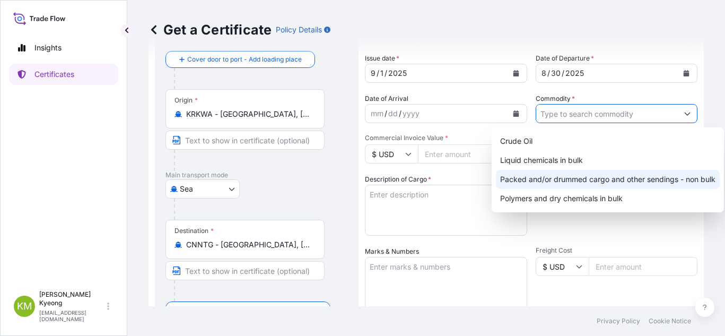
click at [596, 176] on div "Packed and/or drummed cargo and other sendings - non bulk" at bounding box center [608, 179] width 224 height 19
type input "Packed and/or drummed cargo and other sendings - non bulk"
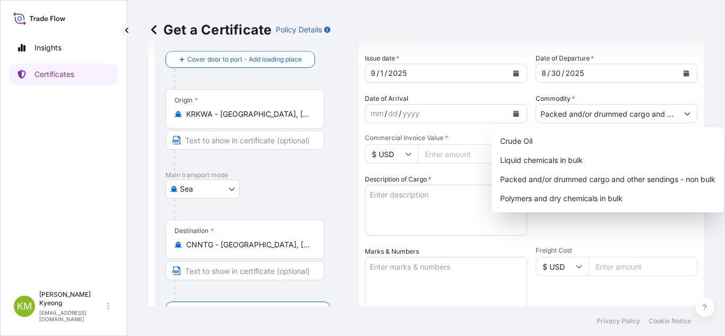
click at [464, 157] on input "Commercial Invoice Value *" at bounding box center [472, 153] width 109 height 19
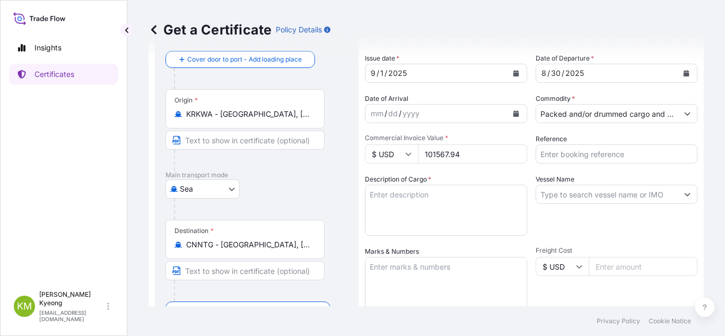
type input "101567.94"
click at [439, 195] on textarea "Description of Cargo *" at bounding box center [446, 210] width 162 height 51
click at [138, 127] on div "Get a Certificate Policy Details Route Details Reset Route Details Cover door t…" at bounding box center [426, 153] width 598 height 306
click at [570, 159] on input "Reference" at bounding box center [617, 153] width 162 height 19
click at [566, 157] on input "Reference" at bounding box center [617, 153] width 162 height 19
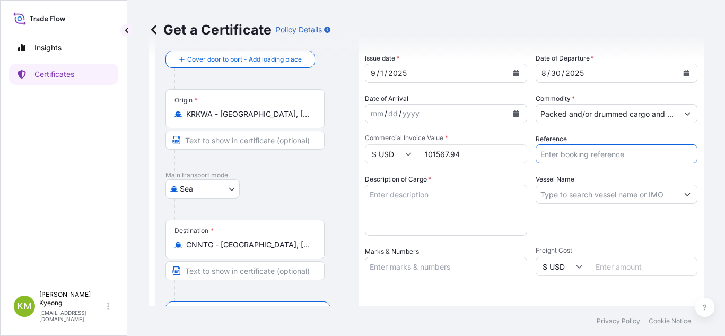
paste input "2330933-2"
type input "2330933-2"
click at [571, 194] on input "Vessel Name" at bounding box center [607, 194] width 142 height 19
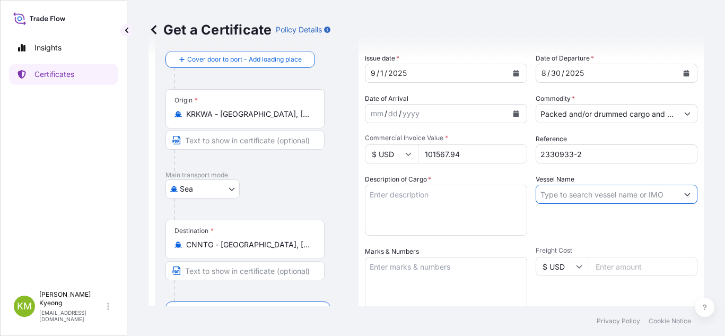
click at [573, 199] on input "Vessel Name" at bounding box center [607, 194] width 142 height 19
paste input "TOYAMA TRADER 2531E"
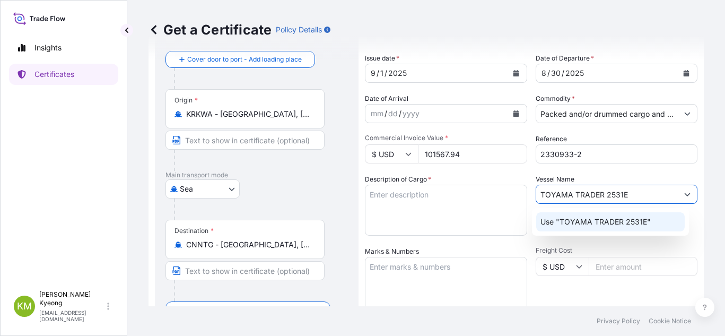
click at [584, 224] on p "Use "TOYAMA TRADER 2531E"" at bounding box center [596, 221] width 110 height 11
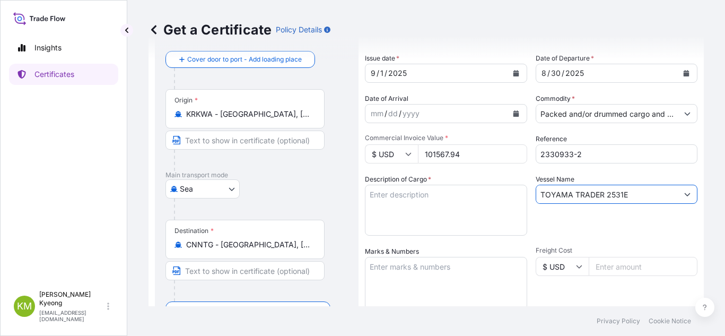
type input "TOYAMA TRADER 2531E"
click at [421, 200] on textarea "Description of Cargo *" at bounding box center [446, 210] width 162 height 51
paste textarea "'POLYPROPYLENE YH461X QTY:93.310MT"
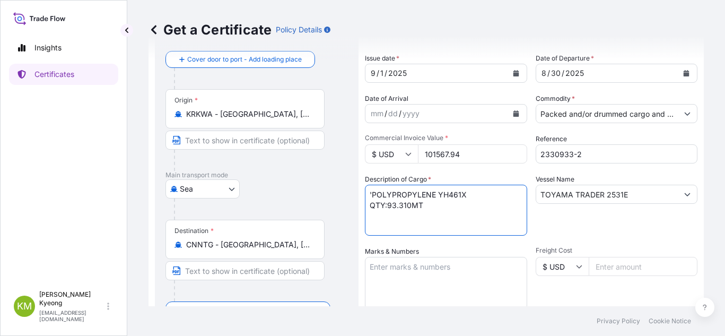
drag, startPoint x: 376, startPoint y: 195, endPoint x: 383, endPoint y: 195, distance: 6.4
click at [373, 195] on textarea "'POLYPROPYLENE YH461X QTY:93.310MT" at bounding box center [446, 210] width 162 height 51
type textarea "POLYPROPYLENE YH461X QTY:93.310MT"
click at [414, 283] on textarea "Marks & Numbers" at bounding box center [446, 283] width 162 height 53
type textarea "N/M"
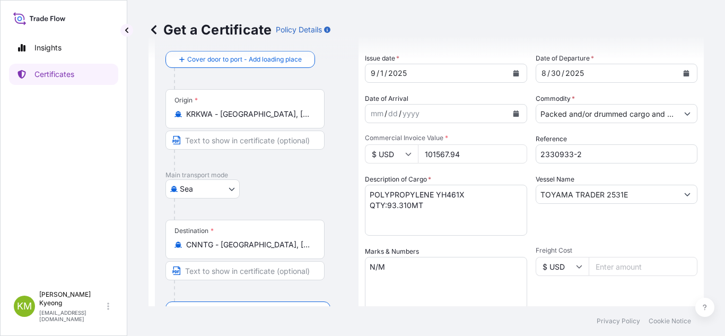
click at [83, 238] on div "Insights Certificates" at bounding box center [63, 157] width 109 height 258
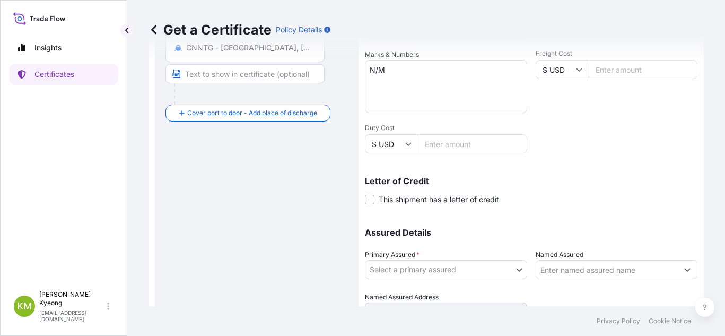
scroll to position [301, 0]
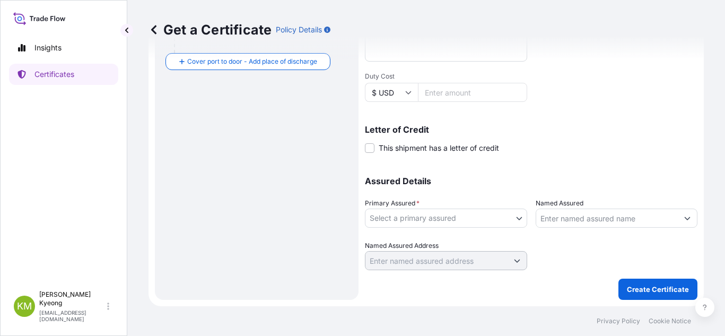
click at [405, 219] on body "Insights Certificates [PERSON_NAME] Min [PERSON_NAME] [EMAIL_ADDRESS][DOMAIN_NA…" at bounding box center [362, 168] width 725 height 336
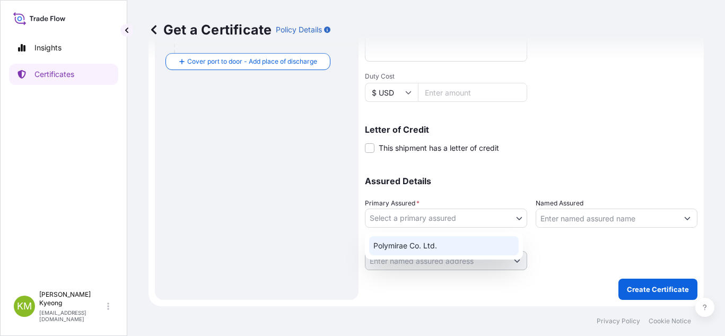
click at [412, 244] on div "Polymirae Co. Ltd." at bounding box center [444, 245] width 150 height 19
select select "32021"
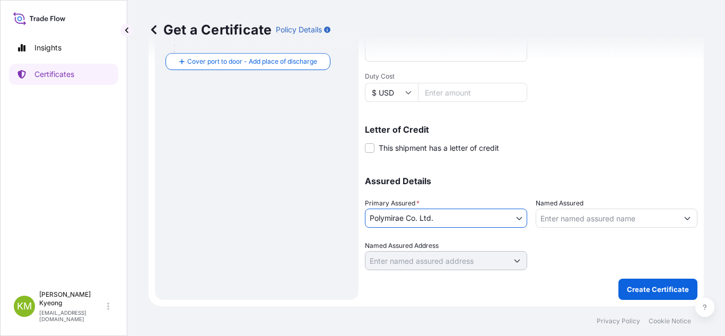
click at [557, 220] on input "Named Assured" at bounding box center [607, 218] width 142 height 19
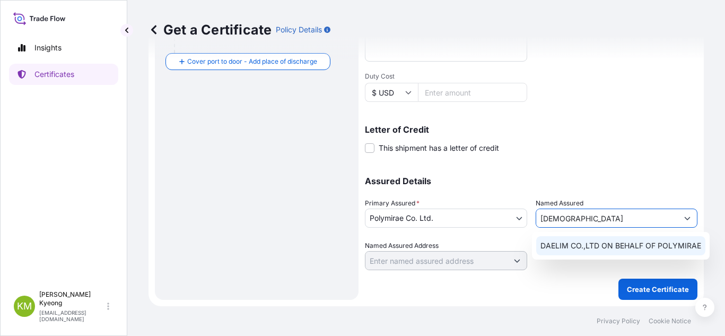
click at [583, 248] on span "DAELIM CO.,LTD ON BEHALF OF POLYMIRAE" at bounding box center [621, 245] width 161 height 11
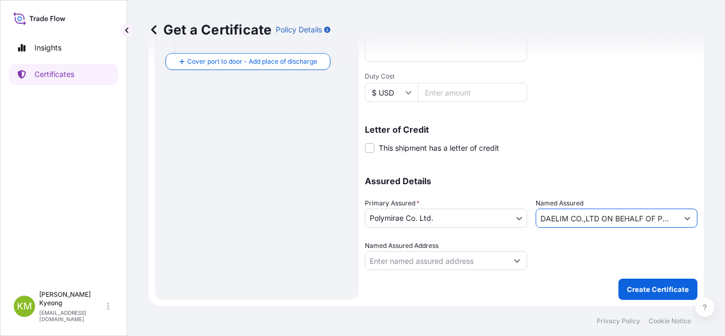
type input "DAELIM CO.,LTD ON BEHALF OF POLYMIRAE"
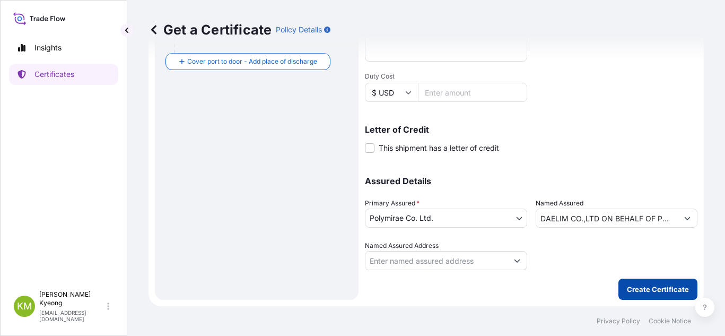
click at [670, 284] on p "Create Certificate" at bounding box center [658, 289] width 62 height 11
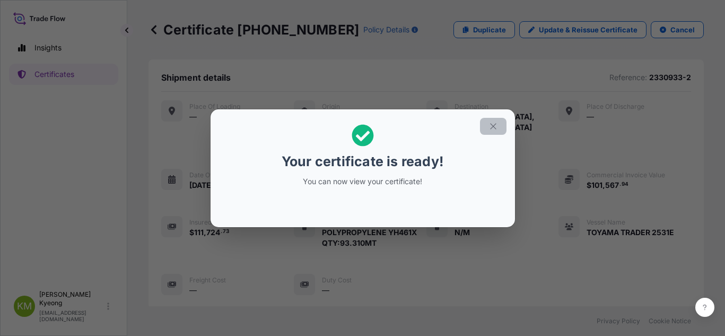
click at [486, 130] on button "button" at bounding box center [493, 126] width 27 height 17
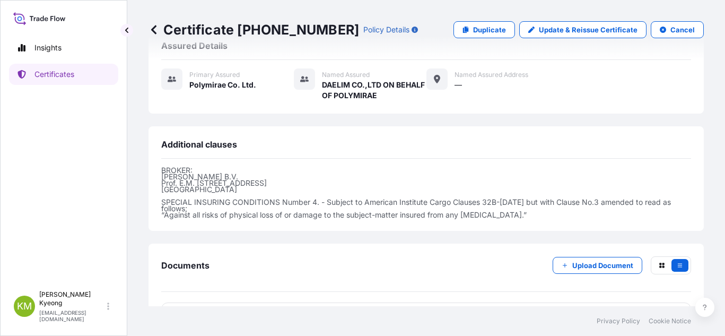
scroll to position [309, 0]
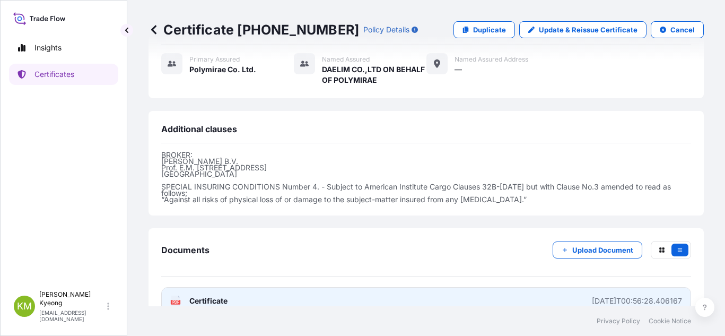
click at [244, 287] on link "PDF Certificate [DATE]T00:56:28.406167" at bounding box center [426, 301] width 530 height 28
